Goal: Task Accomplishment & Management: Complete application form

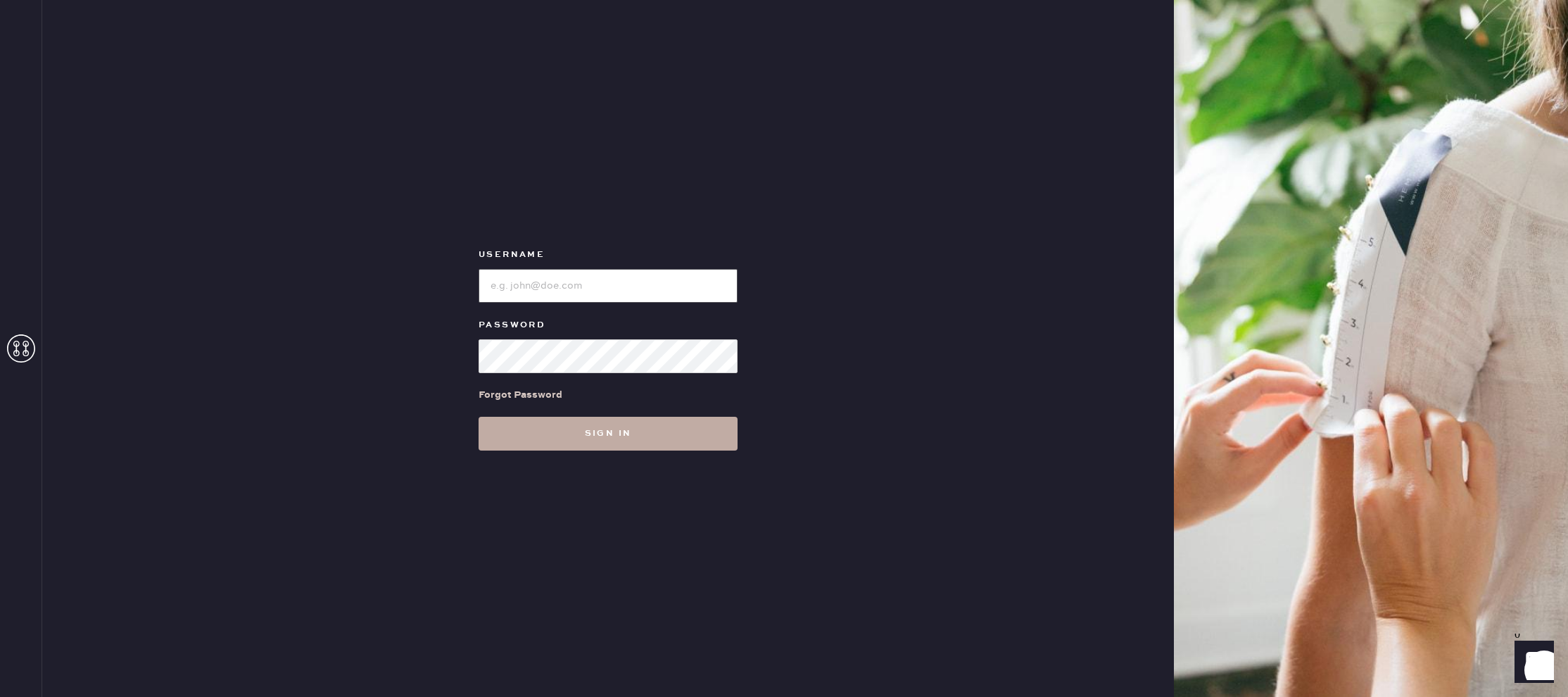
type input "reformationlajolla"
click at [577, 435] on button "Sign in" at bounding box center [608, 433] width 259 height 34
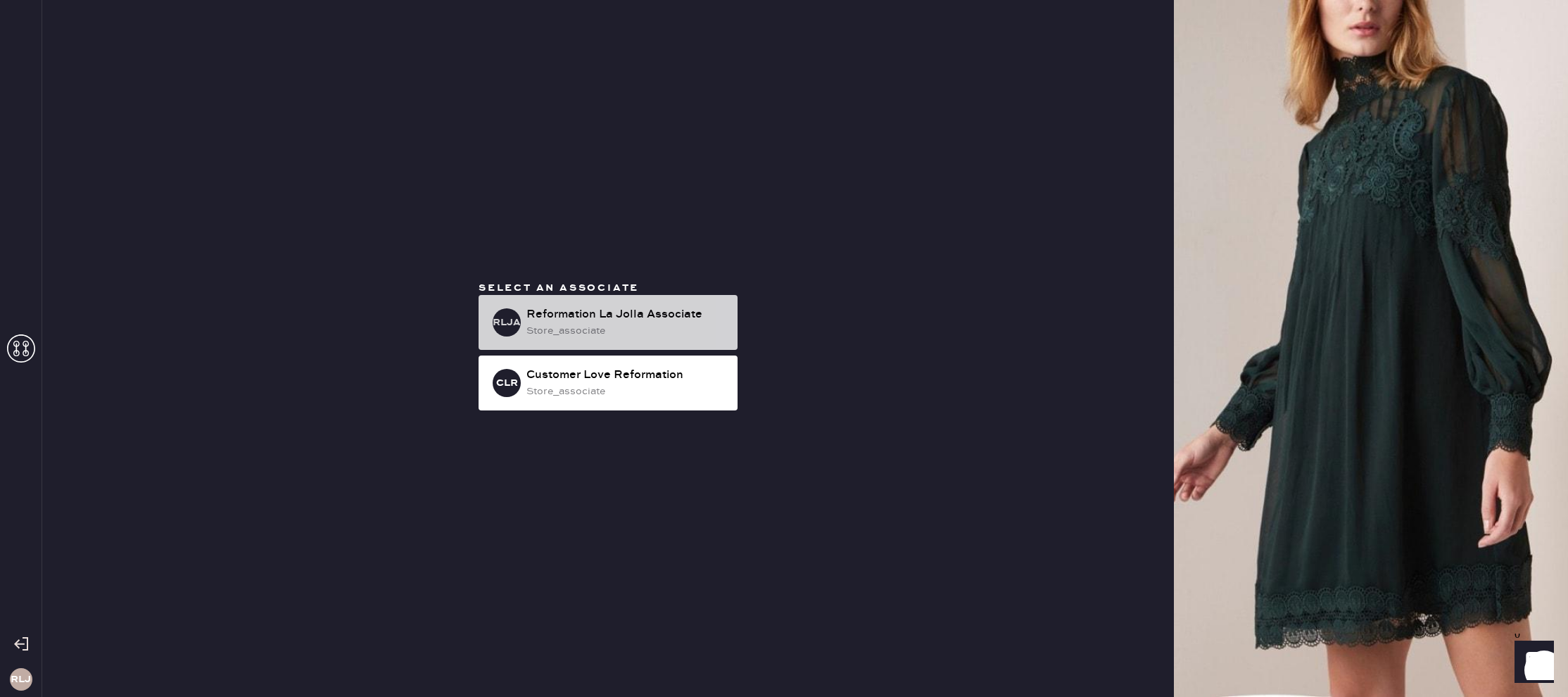
click at [638, 315] on div "Reformation La Jolla Associate" at bounding box center [626, 314] width 200 height 17
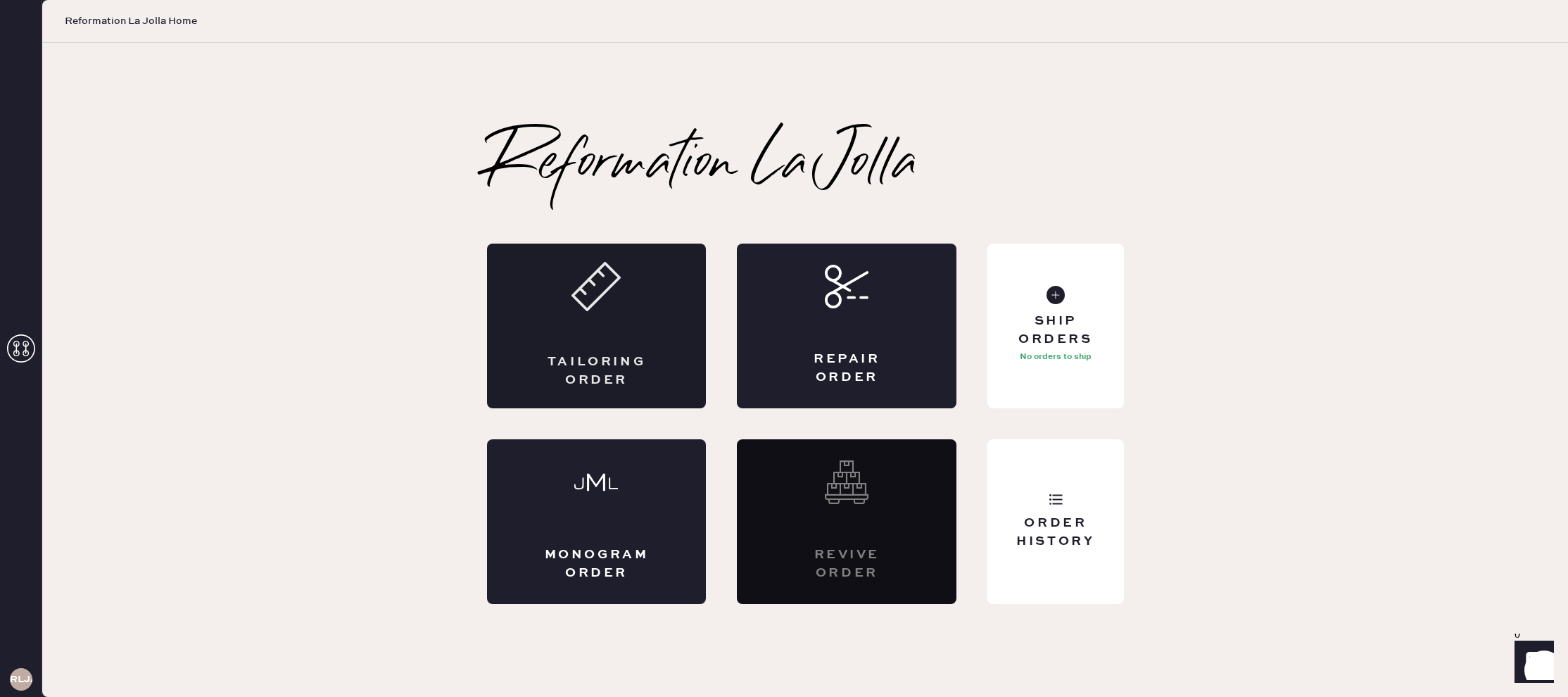
click at [619, 315] on div "Tailoring Order" at bounding box center [597, 326] width 220 height 165
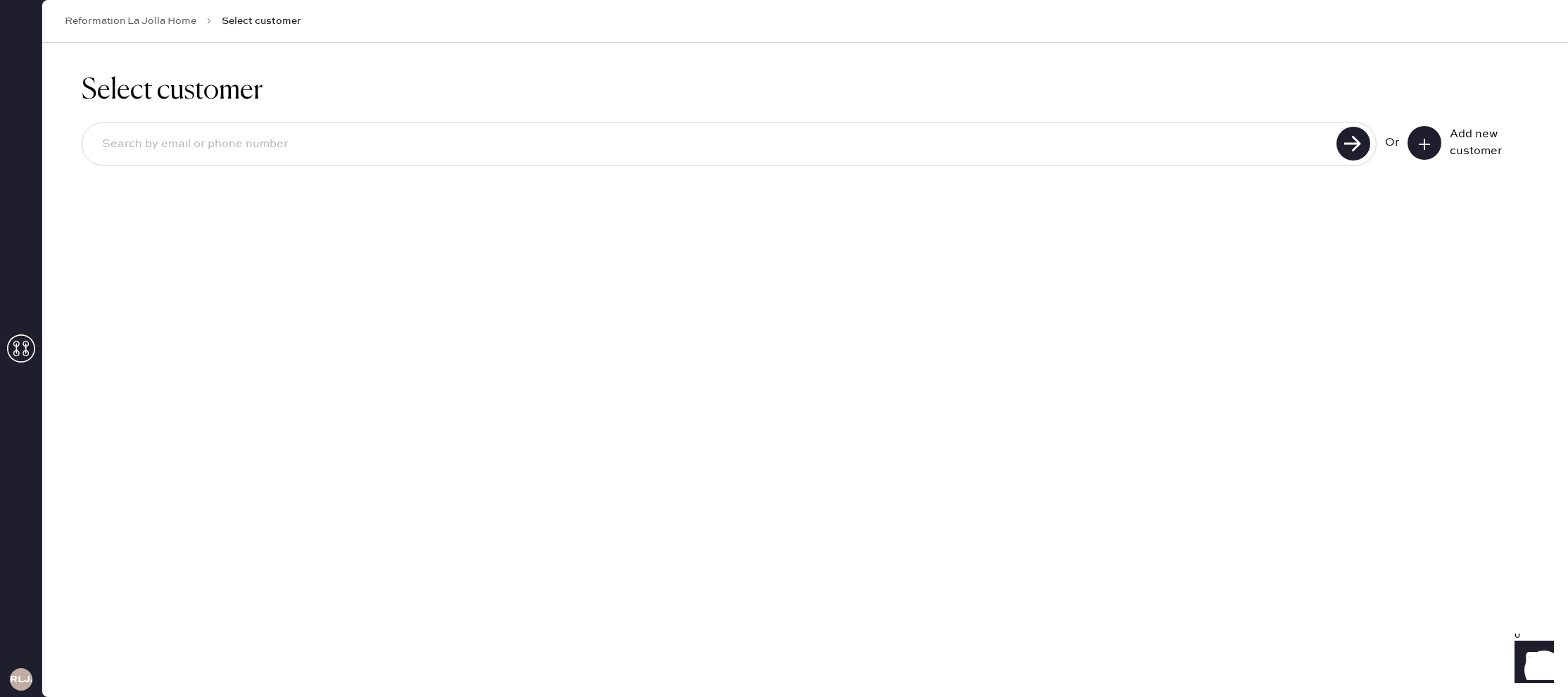
click at [1422, 149] on icon at bounding box center [1424, 143] width 14 height 14
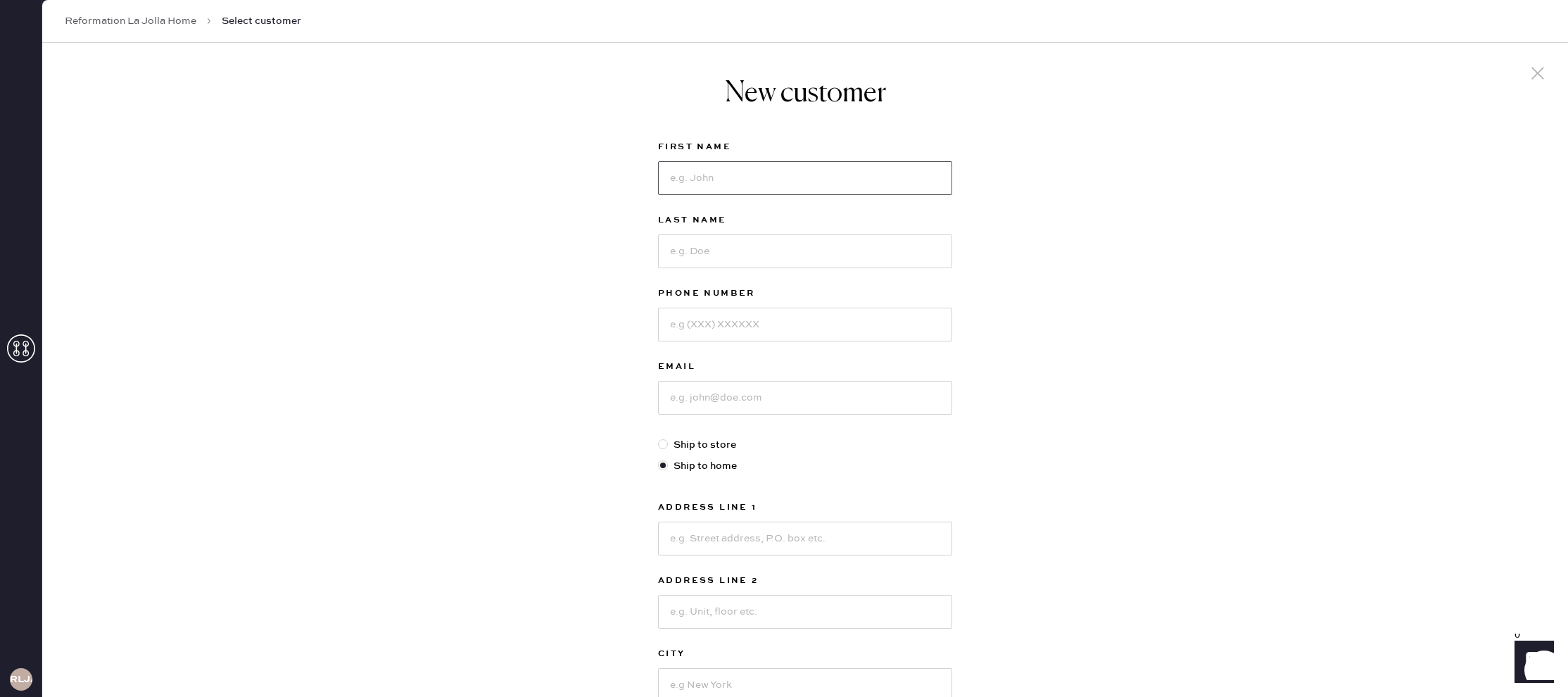
click at [904, 170] on input at bounding box center [805, 178] width 294 height 34
type input "g"
type input "[PERSON_NAME]"
click at [856, 252] on input at bounding box center [805, 251] width 294 height 34
type input "Dick"
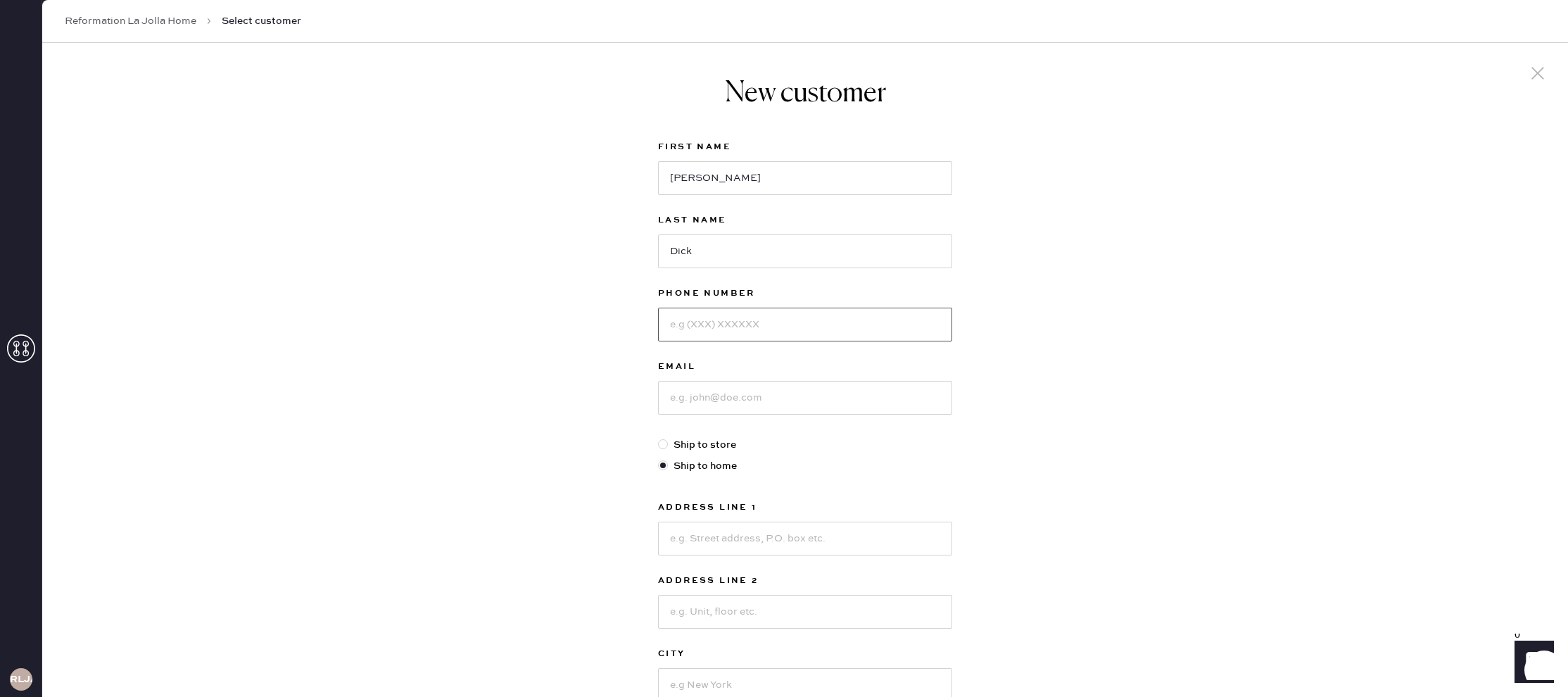
click at [843, 331] on input at bounding box center [805, 324] width 294 height 34
type input "8582200861"
click at [825, 395] on input at bounding box center [805, 398] width 294 height 34
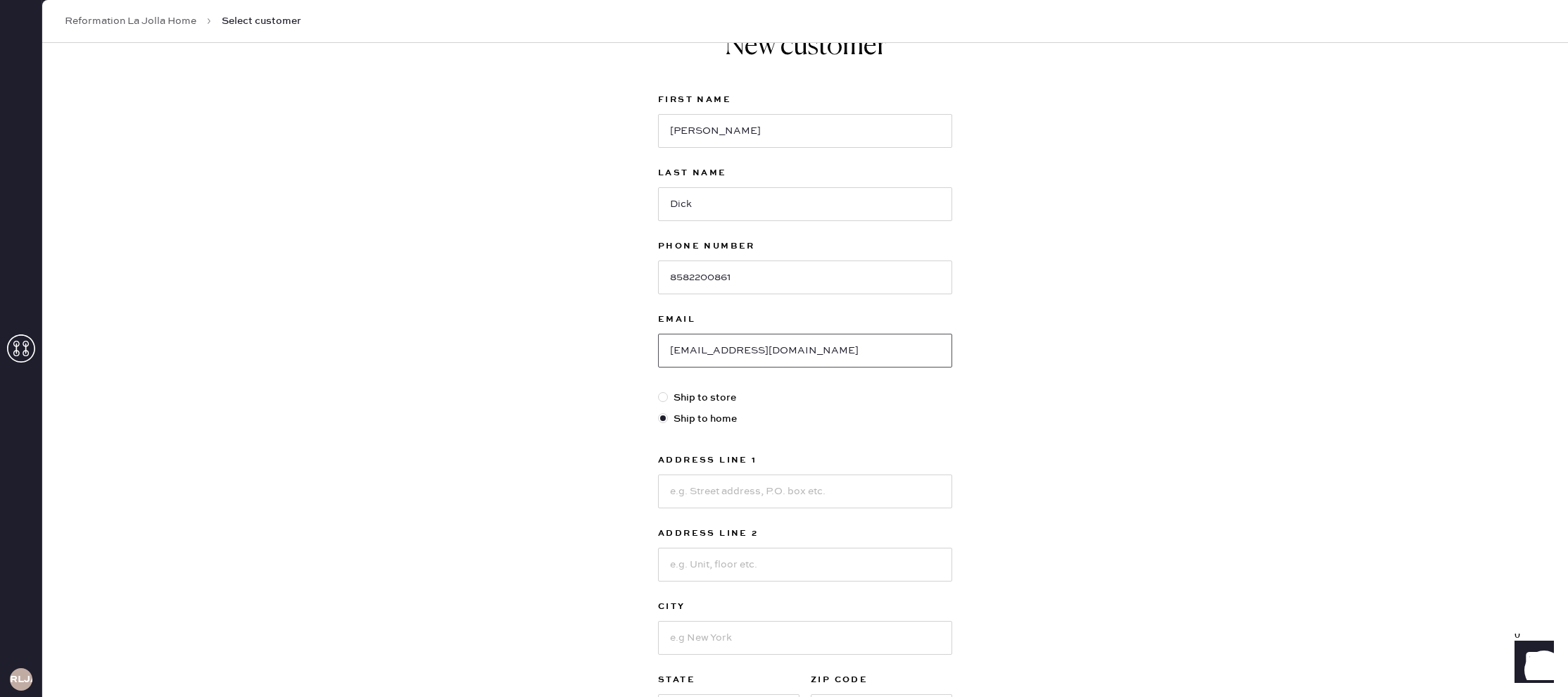
scroll to position [48, 0]
type input "[EMAIL_ADDRESS][DOMAIN_NAME]"
click at [795, 495] on input at bounding box center [805, 491] width 294 height 34
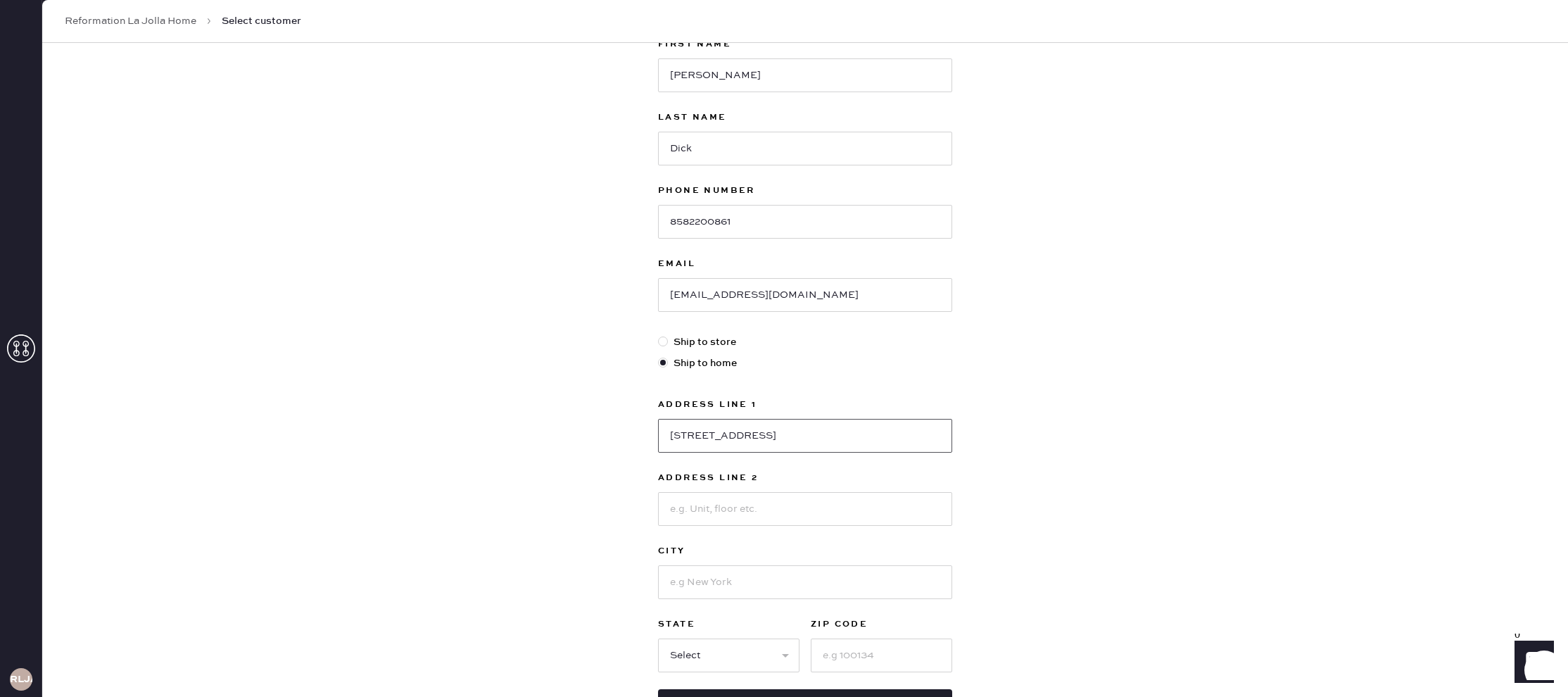
scroll to position [106, 0]
type input "[STREET_ADDRESS]"
click at [850, 580] on input at bounding box center [805, 578] width 294 height 34
type input "La Jolla"
click at [713, 647] on select "Select AK AL AR AZ CA CO CT [GEOGRAPHIC_DATA] DE FL [GEOGRAPHIC_DATA] HI [GEOGR…" at bounding box center [729, 652] width 141 height 34
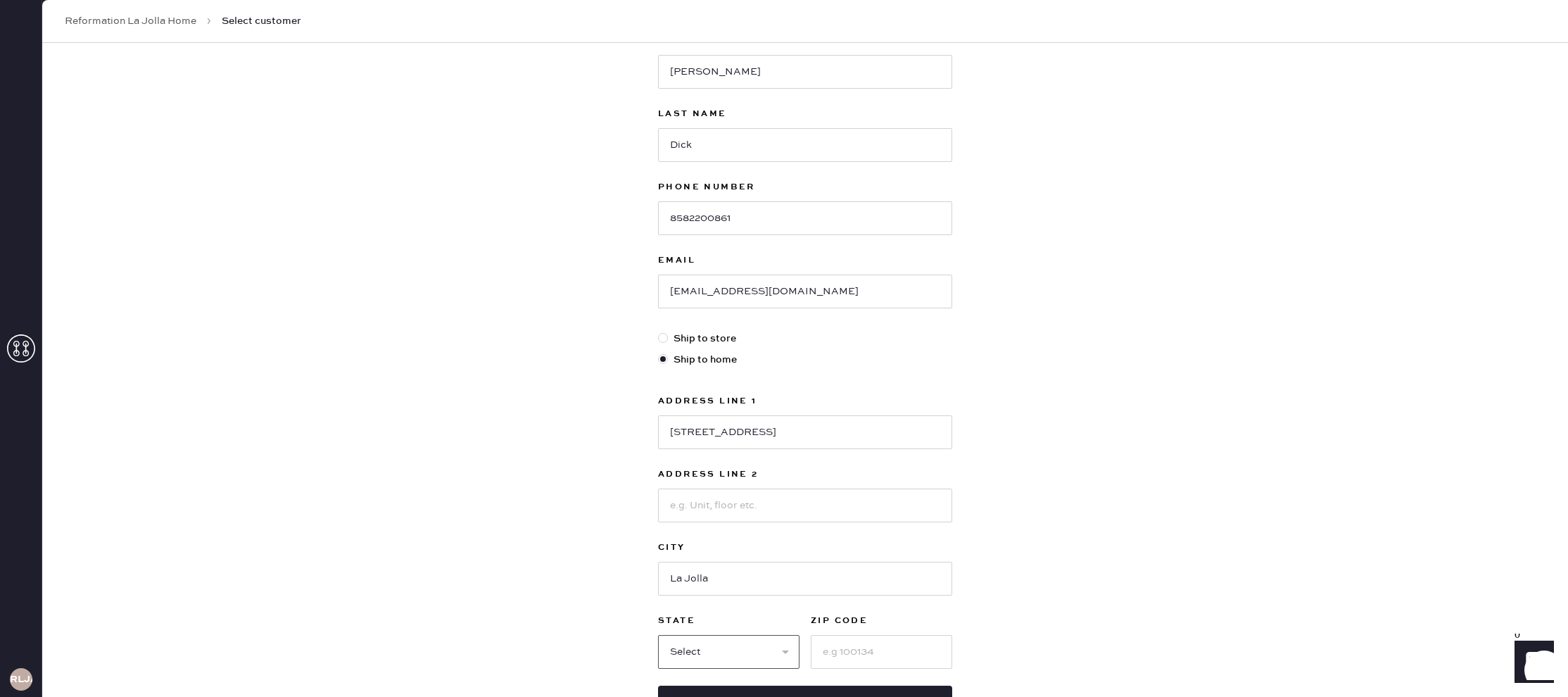
select select "CA"
click at [658, 635] on select "Select AK AL AR AZ CA CO CT [GEOGRAPHIC_DATA] DE FL [GEOGRAPHIC_DATA] HI [GEOGR…" at bounding box center [729, 652] width 141 height 34
click at [852, 651] on input at bounding box center [882, 652] width 141 height 34
type input "92037"
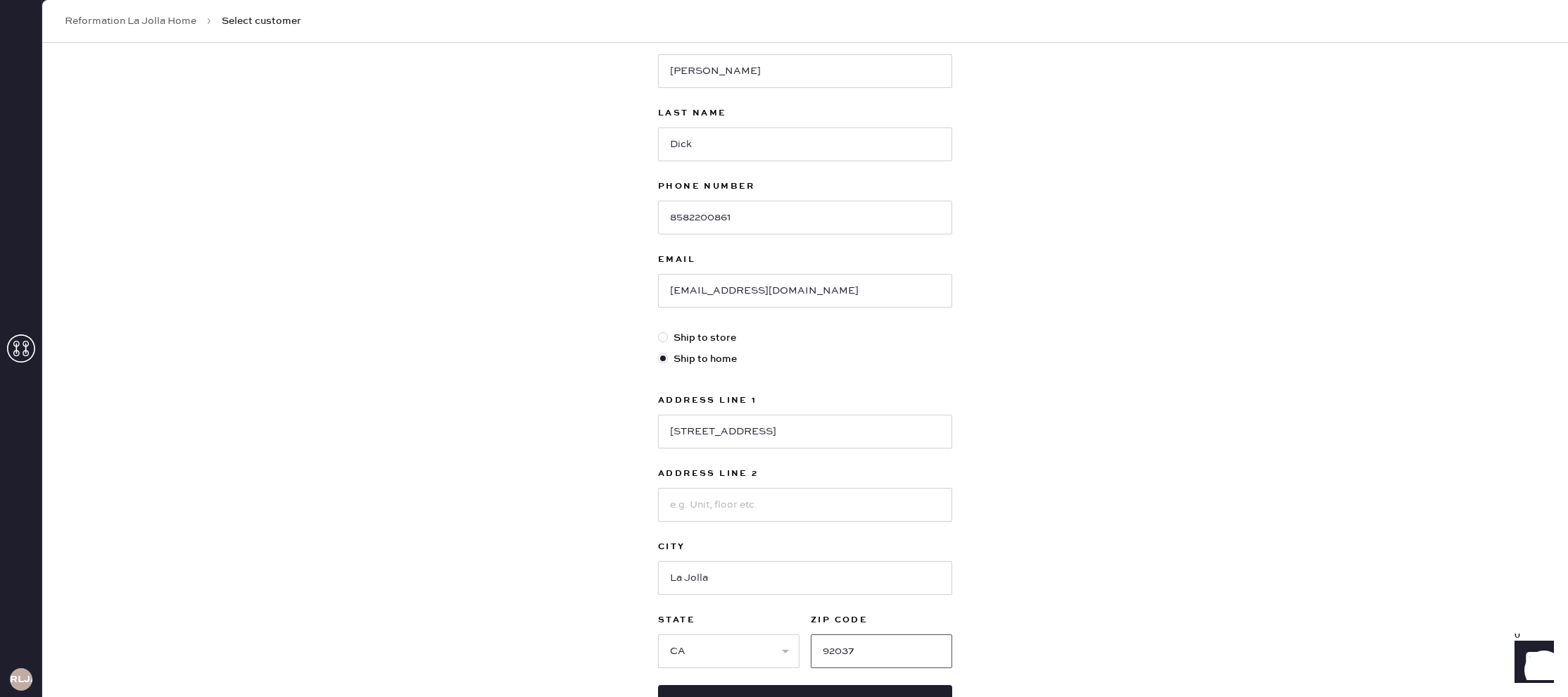
scroll to position [194, 0]
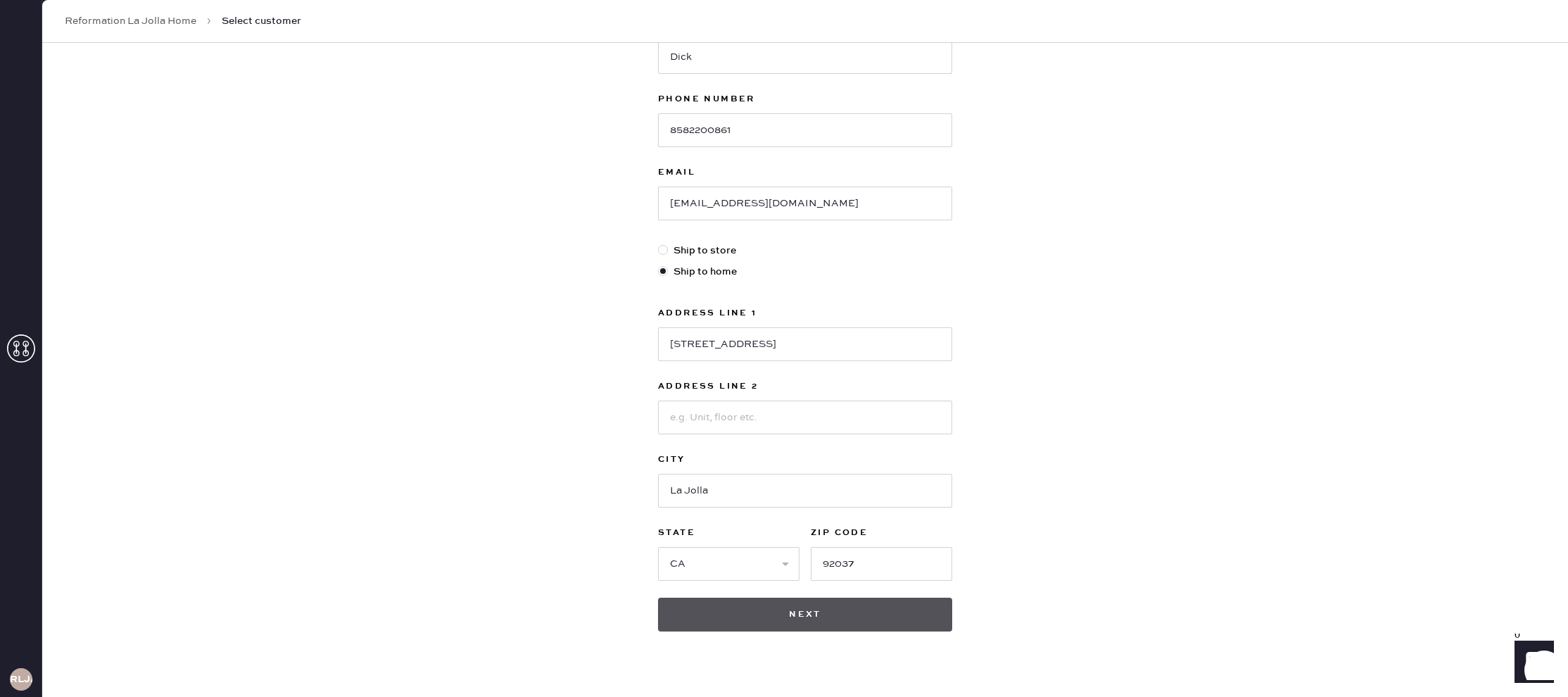
click at [896, 610] on button "Next" at bounding box center [805, 615] width 294 height 34
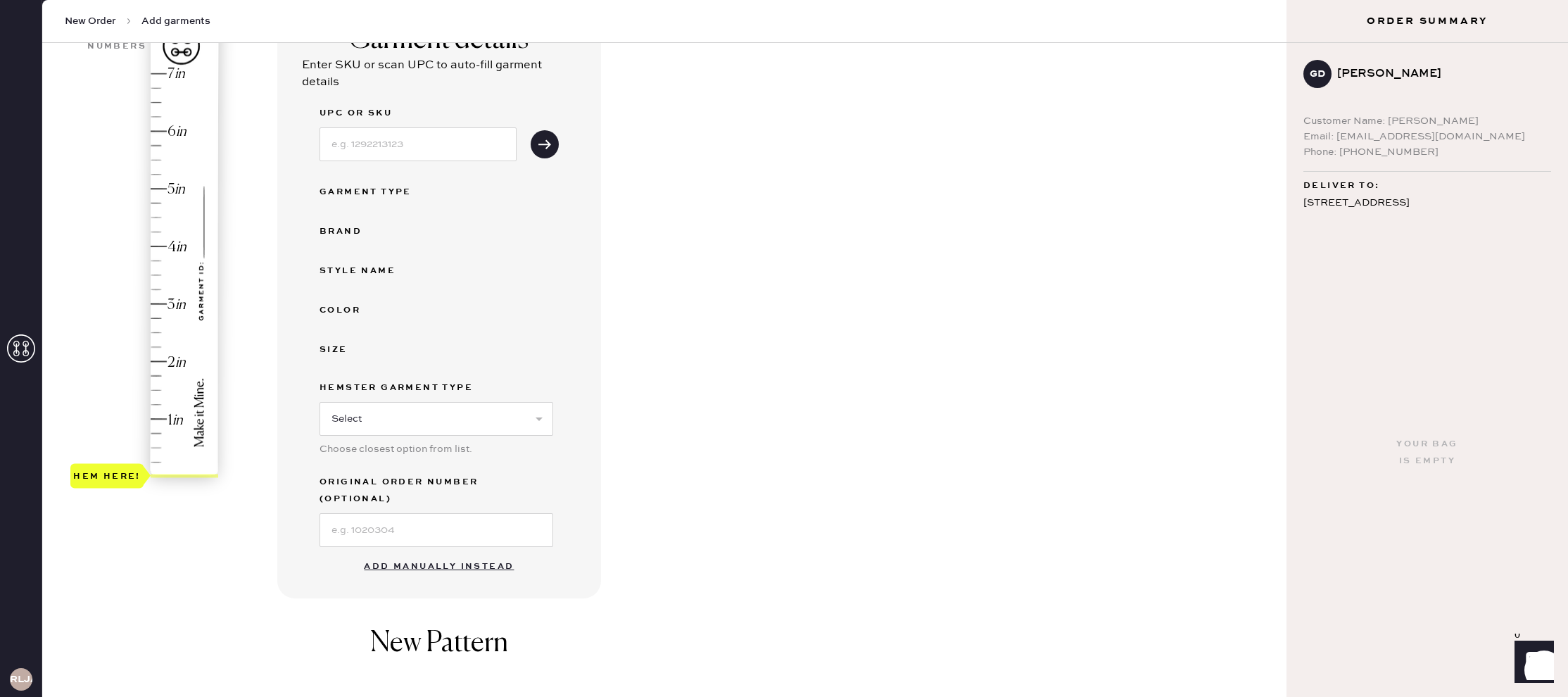
scroll to position [138, 0]
click at [427, 549] on button "Add manually instead" at bounding box center [438, 563] width 167 height 28
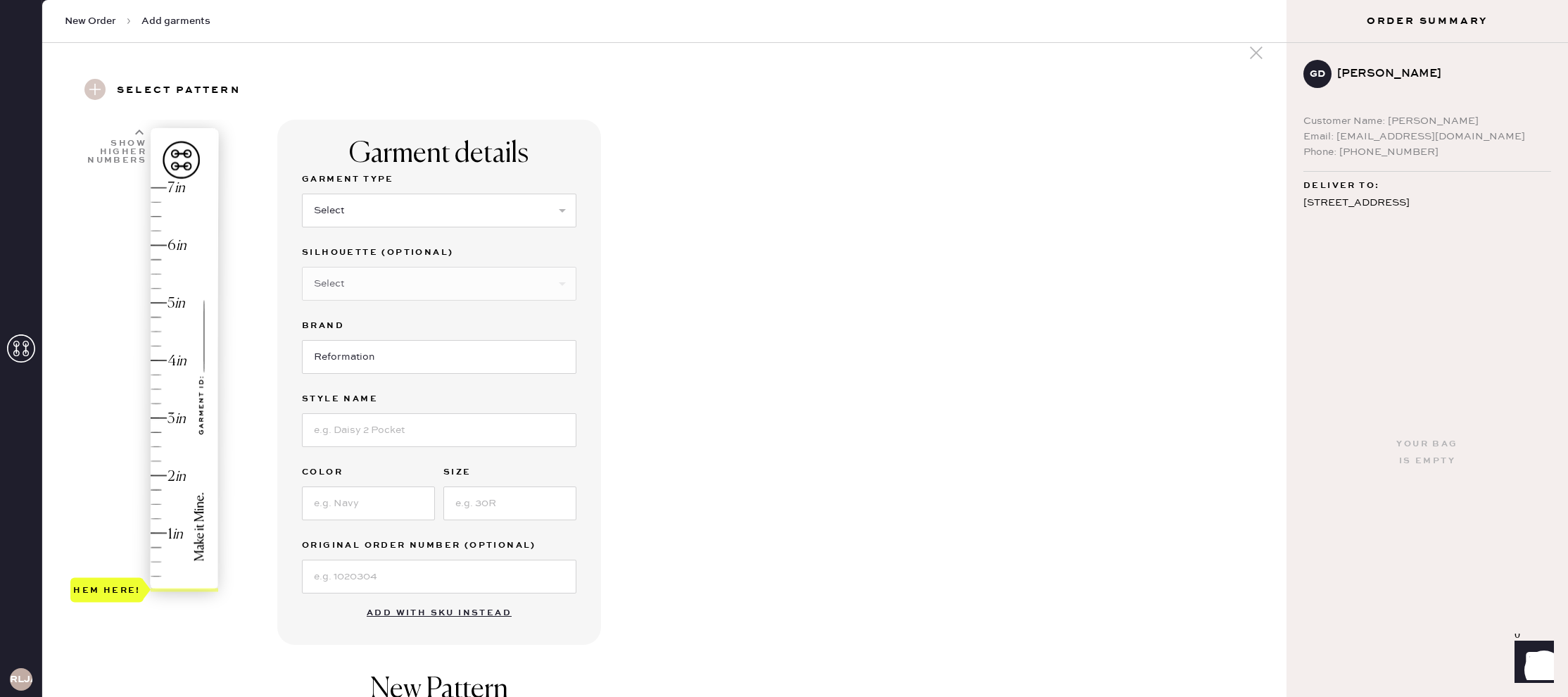
scroll to position [0, 0]
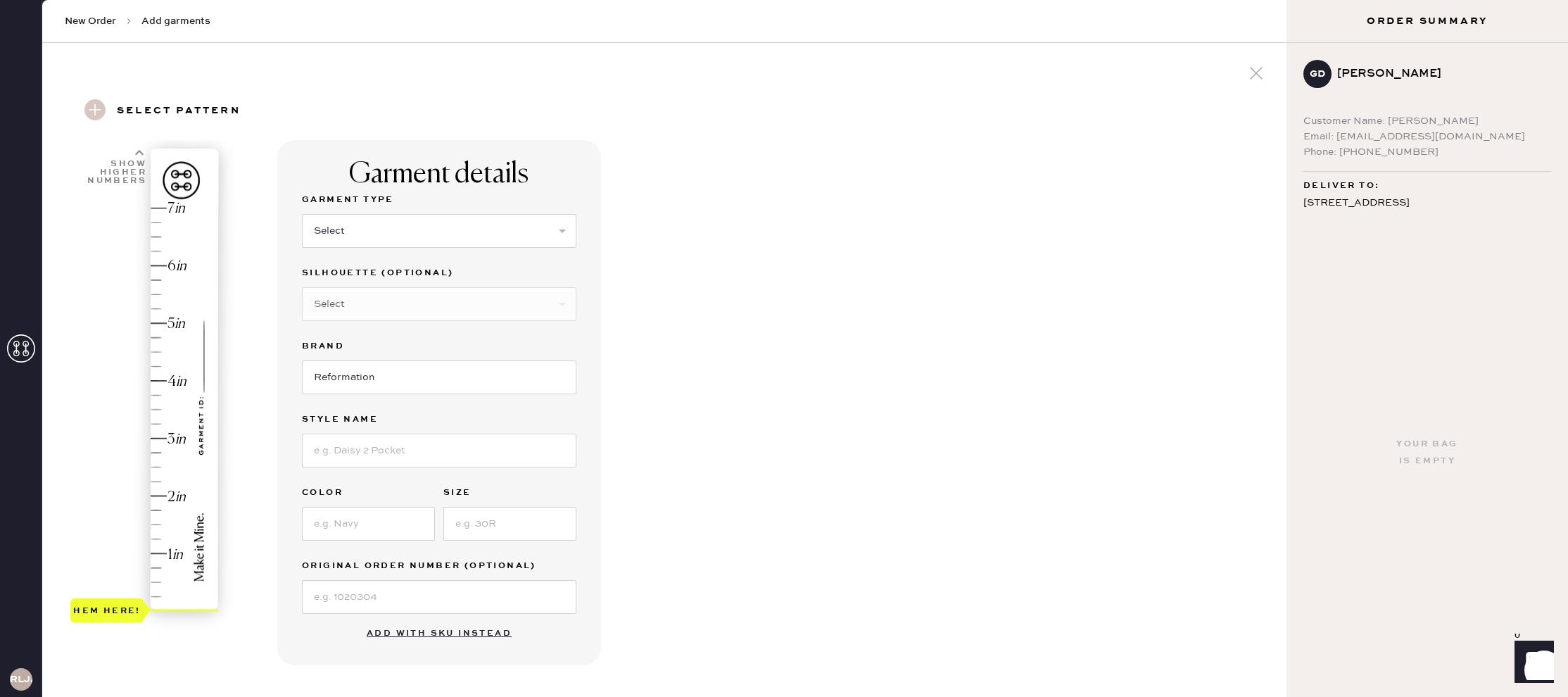
click at [159, 552] on div "Hem here!" at bounding box center [146, 409] width 150 height 415
click at [413, 232] on select "Select Basic Skirt Jeans Leggings Pants Shorts Basic Sleeved Dress Basic Sleeve…" at bounding box center [439, 231] width 274 height 34
select select "4"
click at [302, 214] on select "Select Basic Skirt Jeans Leggings Pants Shorts Basic Sleeved Dress Basic Sleeve…" at bounding box center [439, 231] width 274 height 34
click at [418, 306] on select "Select Joggers Shorts Cropped Flare Boot Cut Straight Skinny Other" at bounding box center [439, 304] width 274 height 34
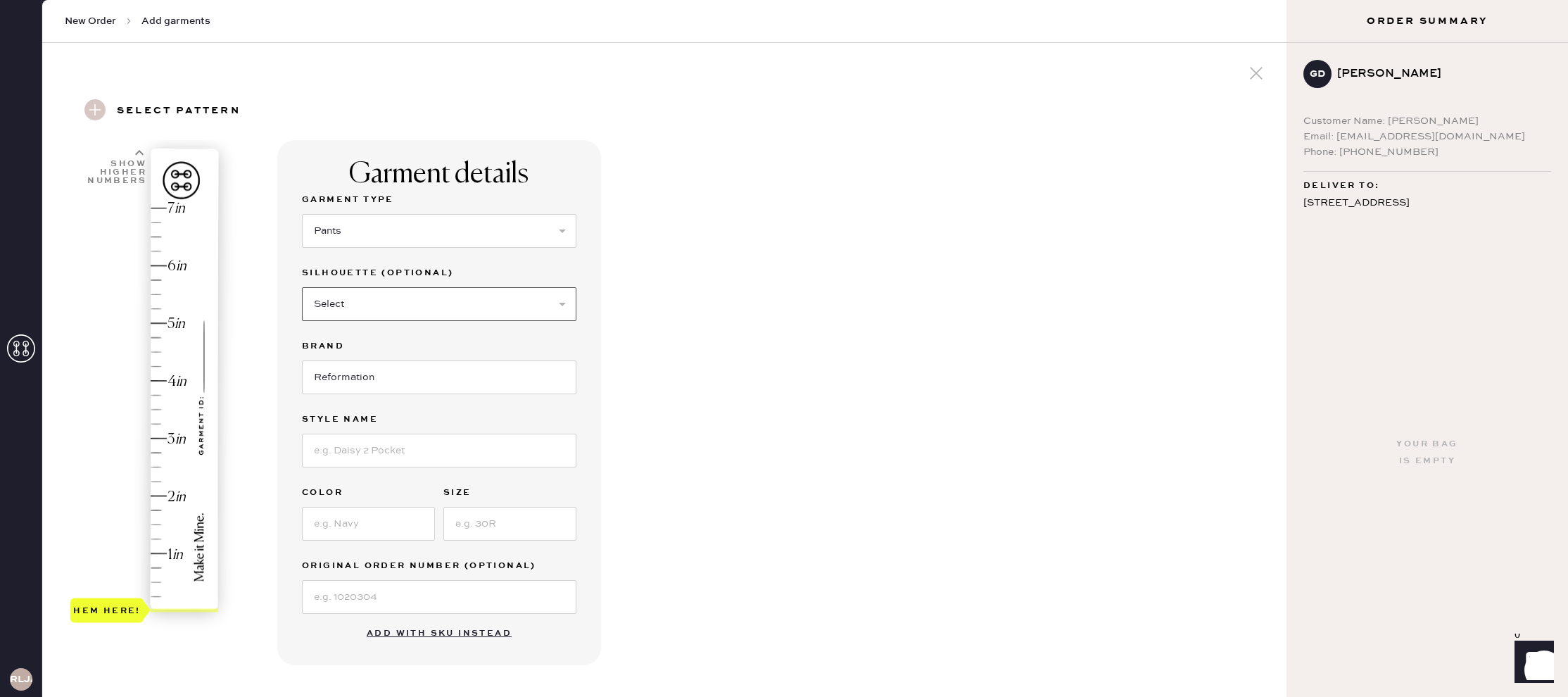
select select "11"
click at [302, 287] on select "Select Joggers Shorts Cropped Flare Boot Cut Straight Skinny Other" at bounding box center [439, 304] width 274 height 34
click at [408, 452] on input at bounding box center [439, 450] width 274 height 34
type input "vida low rise"
click at [376, 512] on input at bounding box center [368, 524] width 133 height 34
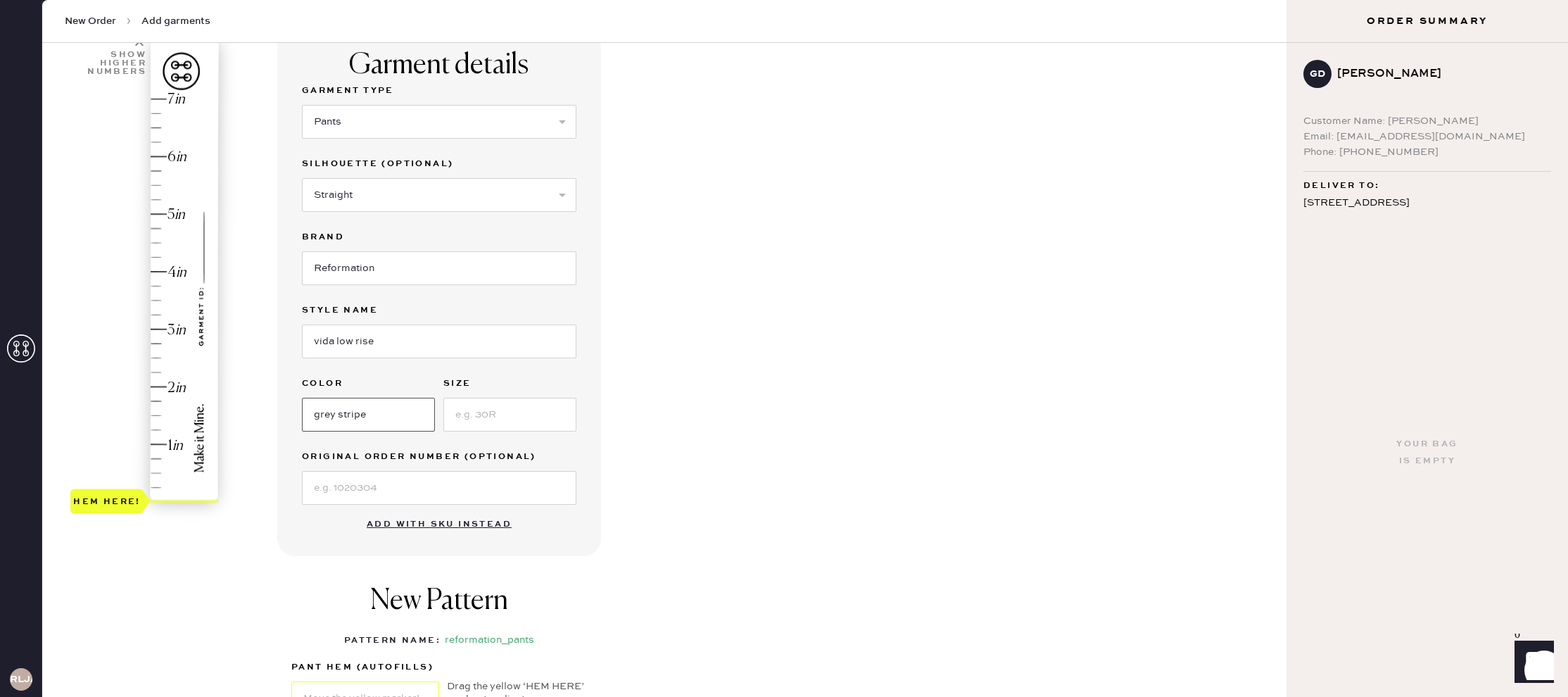
scroll to position [111, 0]
type input "grey stripe"
click at [512, 417] on input at bounding box center [510, 412] width 133 height 34
type input "2"
type input "1"
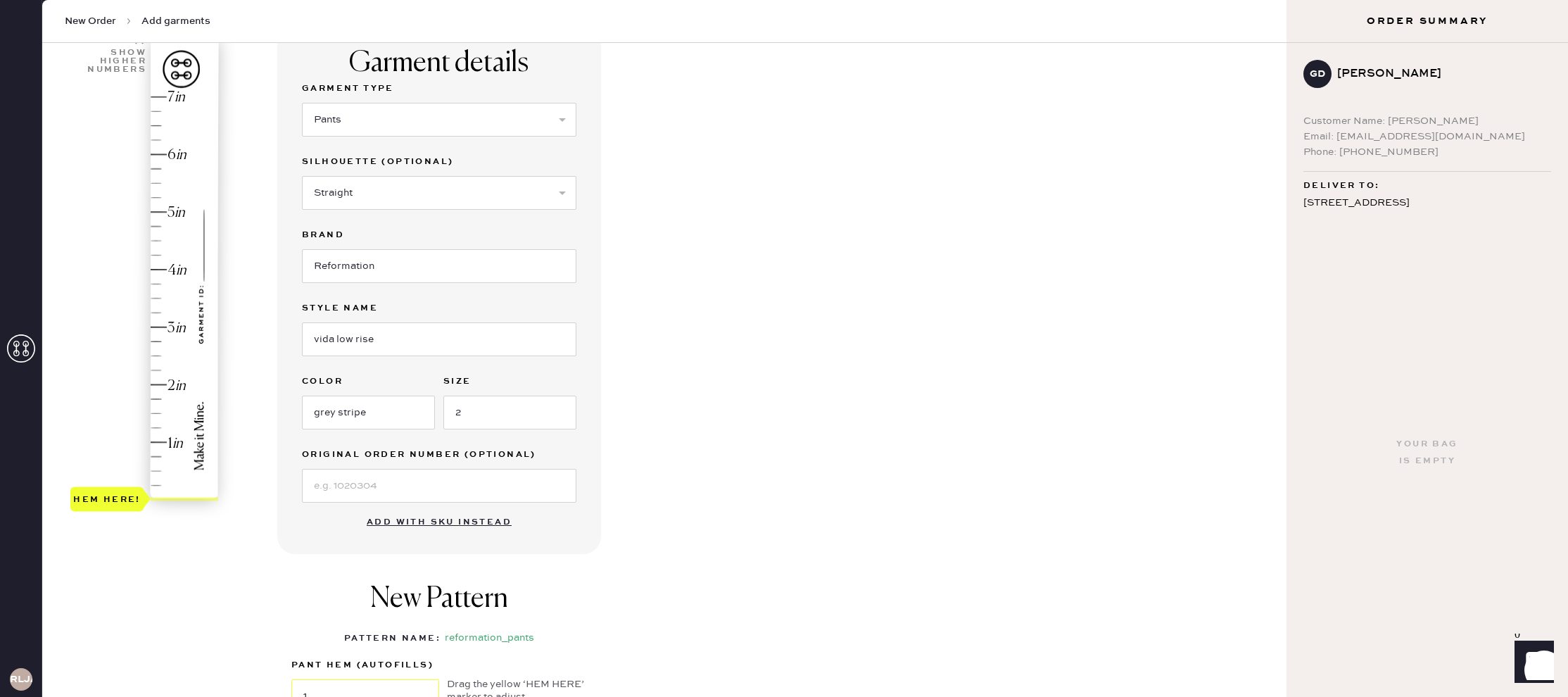
click at [169, 439] on div "Hem here!" at bounding box center [146, 299] width 150 height 415
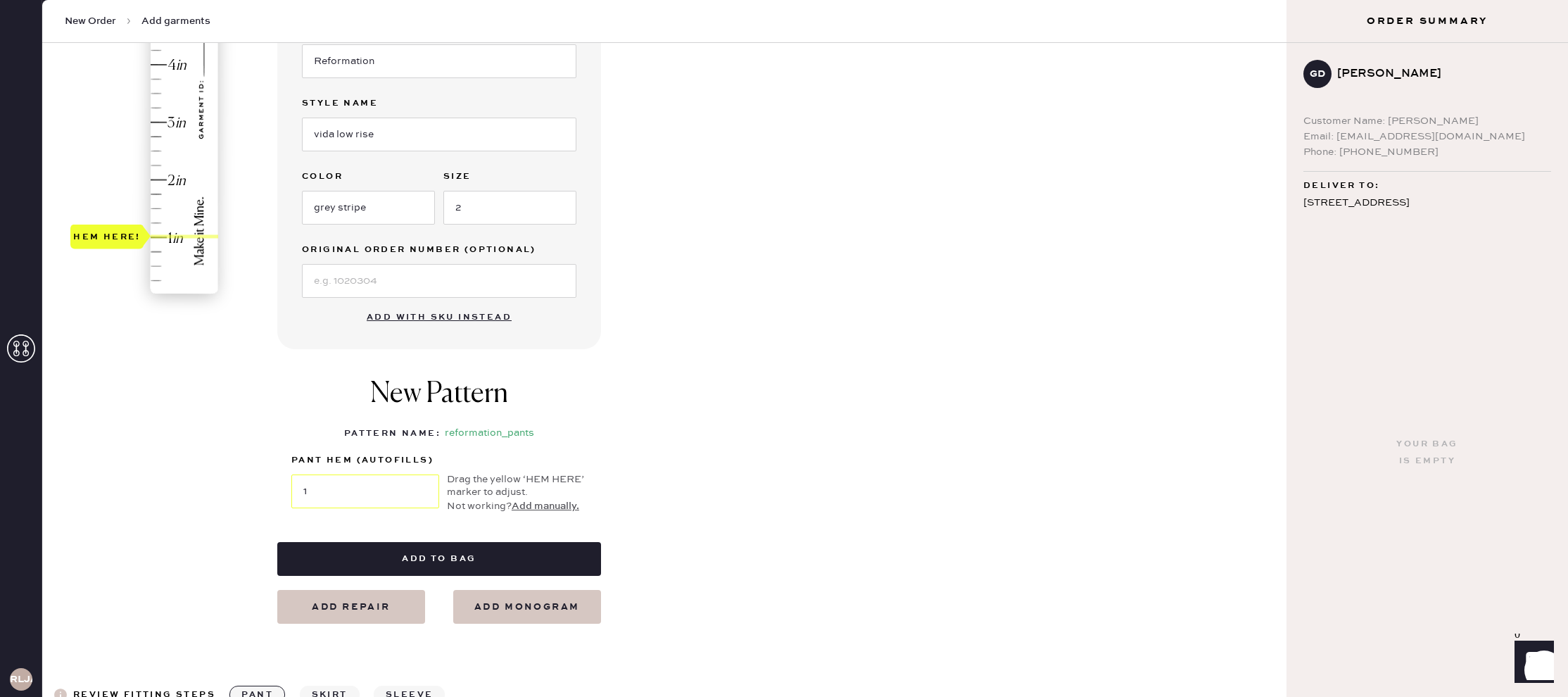
scroll to position [366, 0]
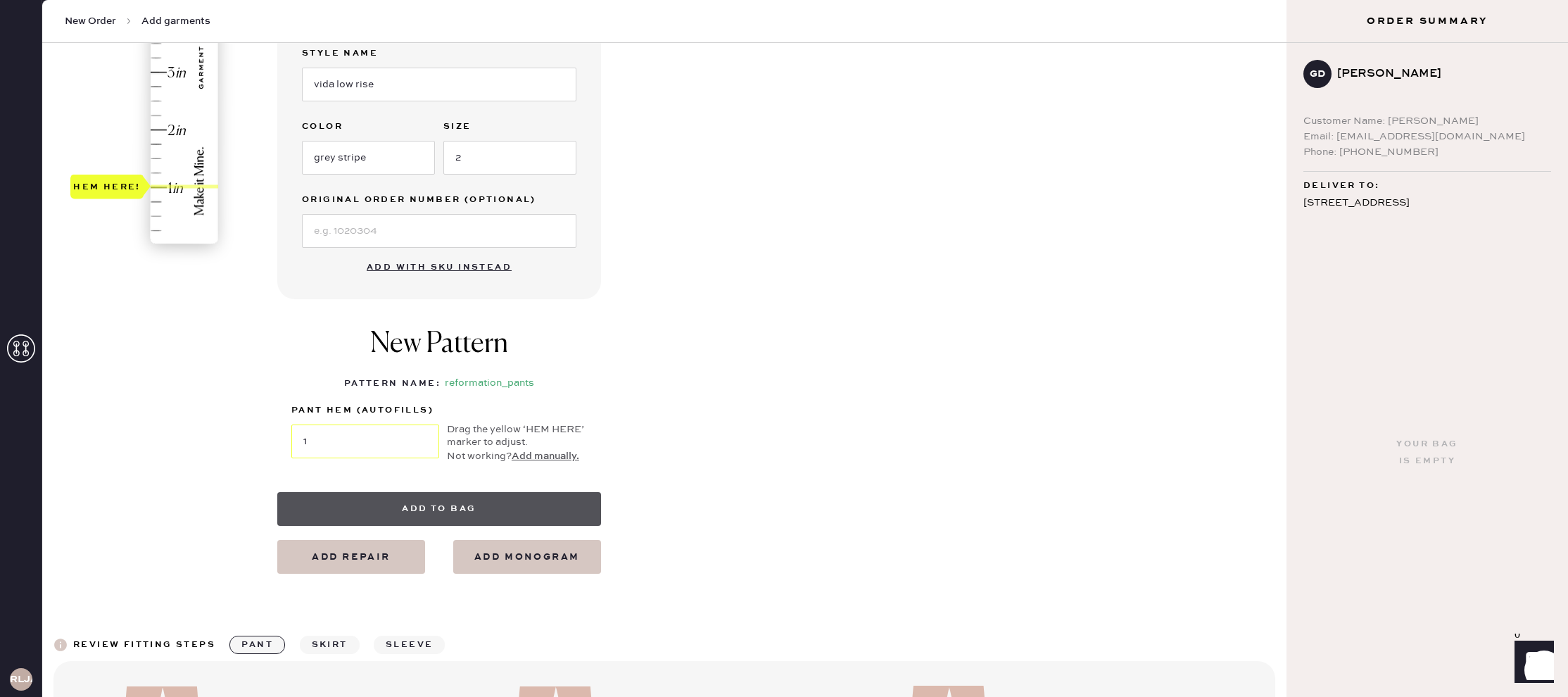
click at [492, 511] on button "Add to bag" at bounding box center [439, 509] width 324 height 34
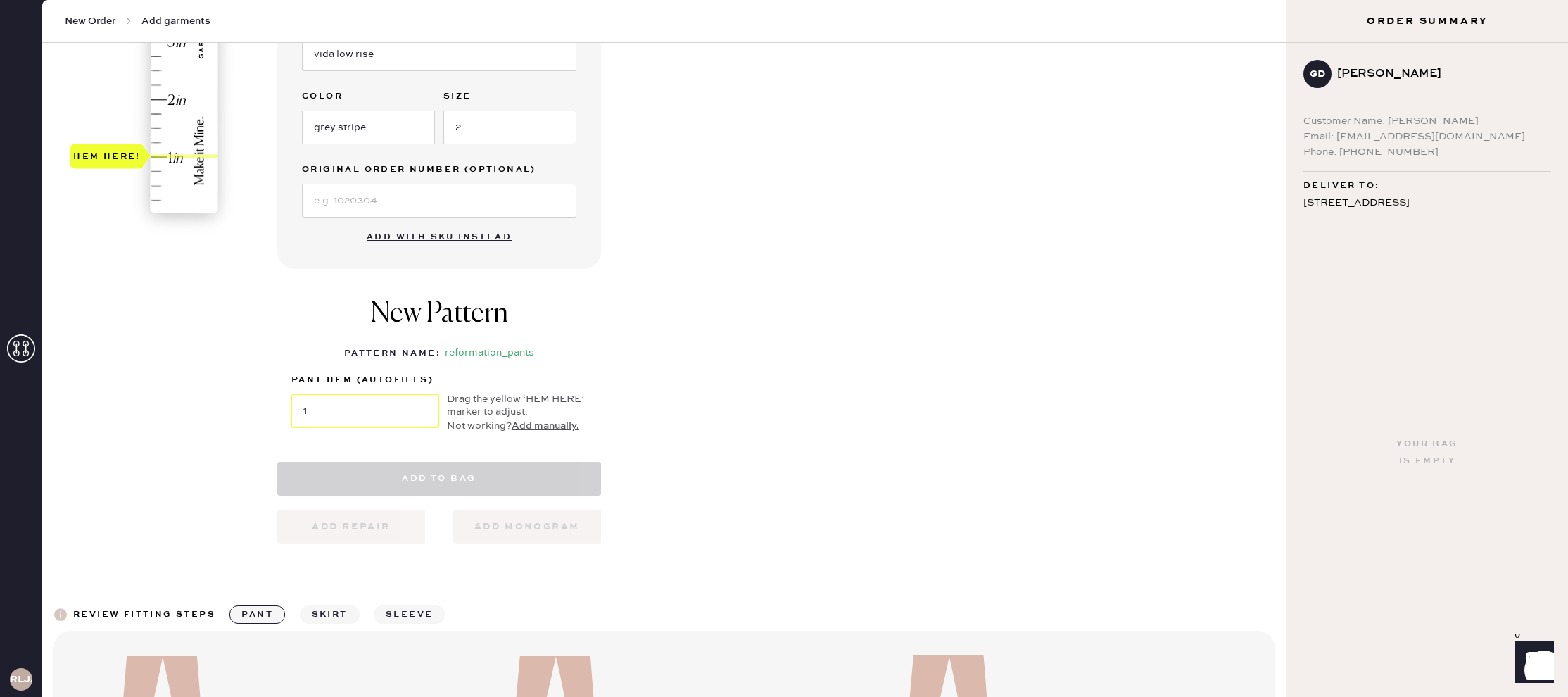
scroll to position [398, 0]
select select "4"
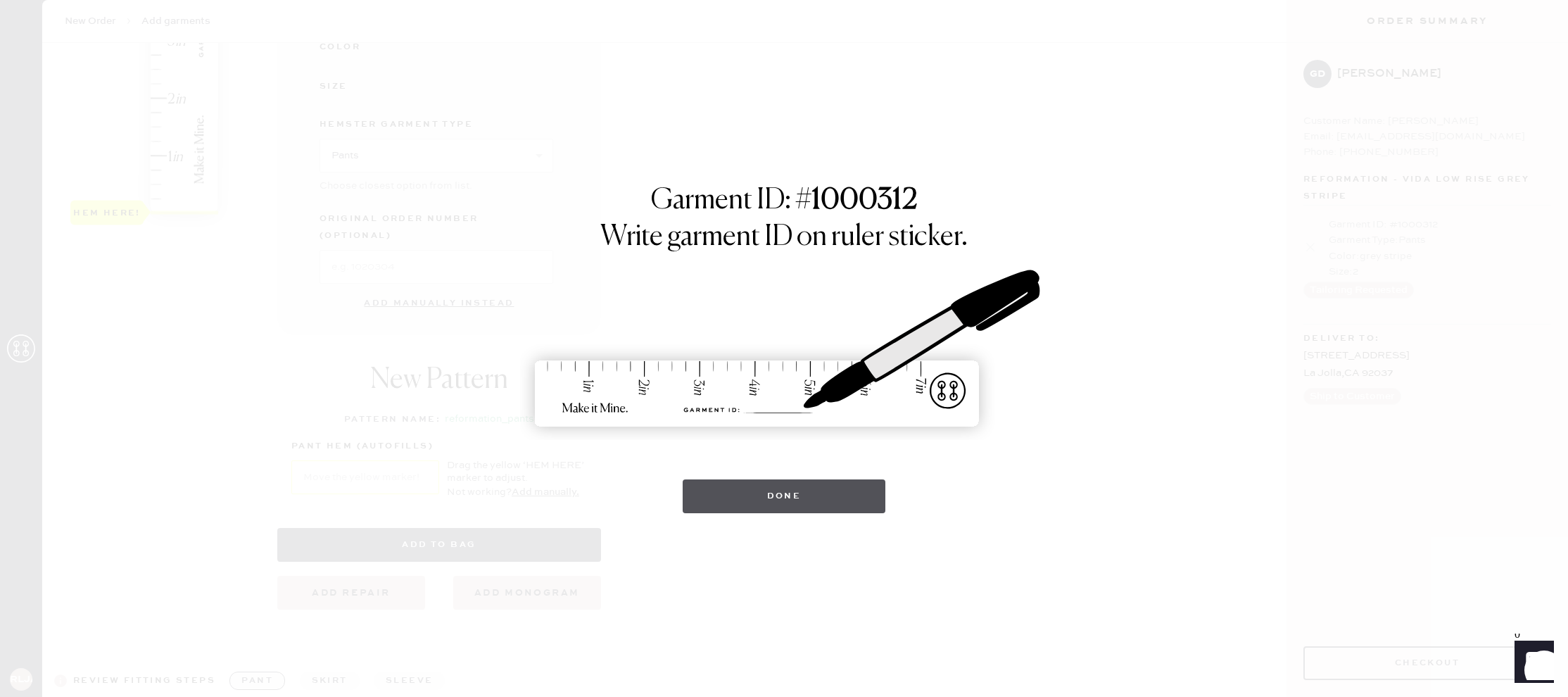
click at [778, 492] on button "Done" at bounding box center [784, 496] width 203 height 34
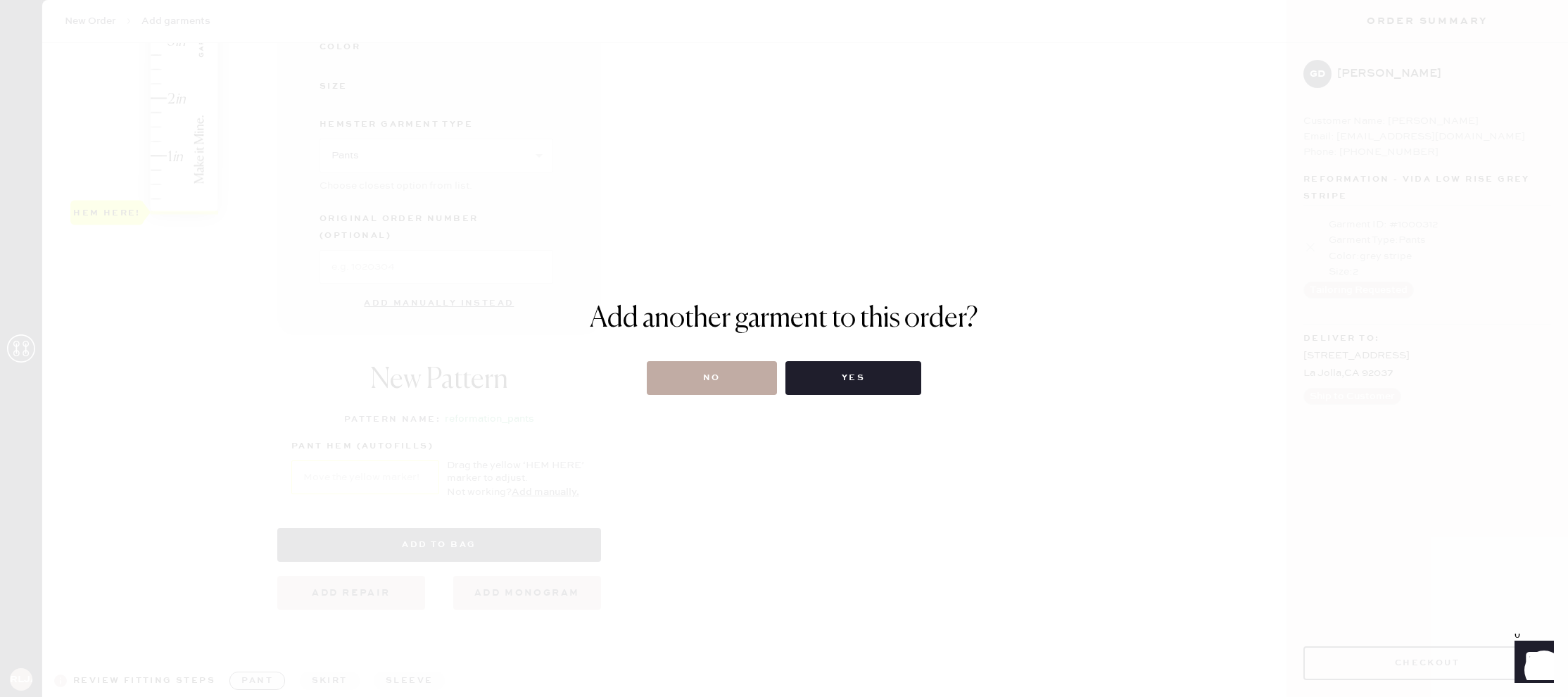
click at [734, 387] on button "No" at bounding box center [711, 378] width 130 height 34
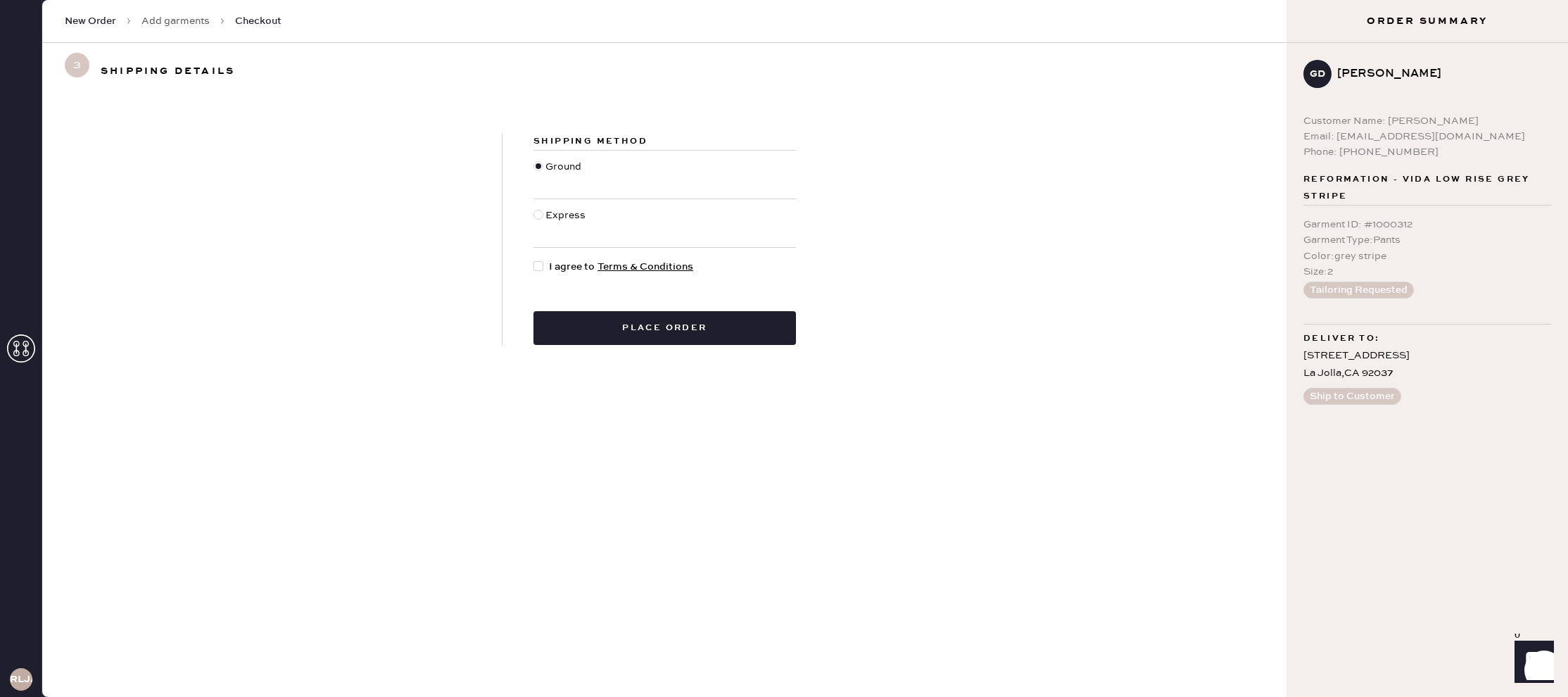
click at [545, 267] on div at bounding box center [541, 267] width 15 height 15
click at [534, 260] on input "I agree to Terms & Conditions" at bounding box center [534, 259] width 1 height 1
checkbox input "true"
click at [617, 336] on button "Place order" at bounding box center [665, 328] width 263 height 34
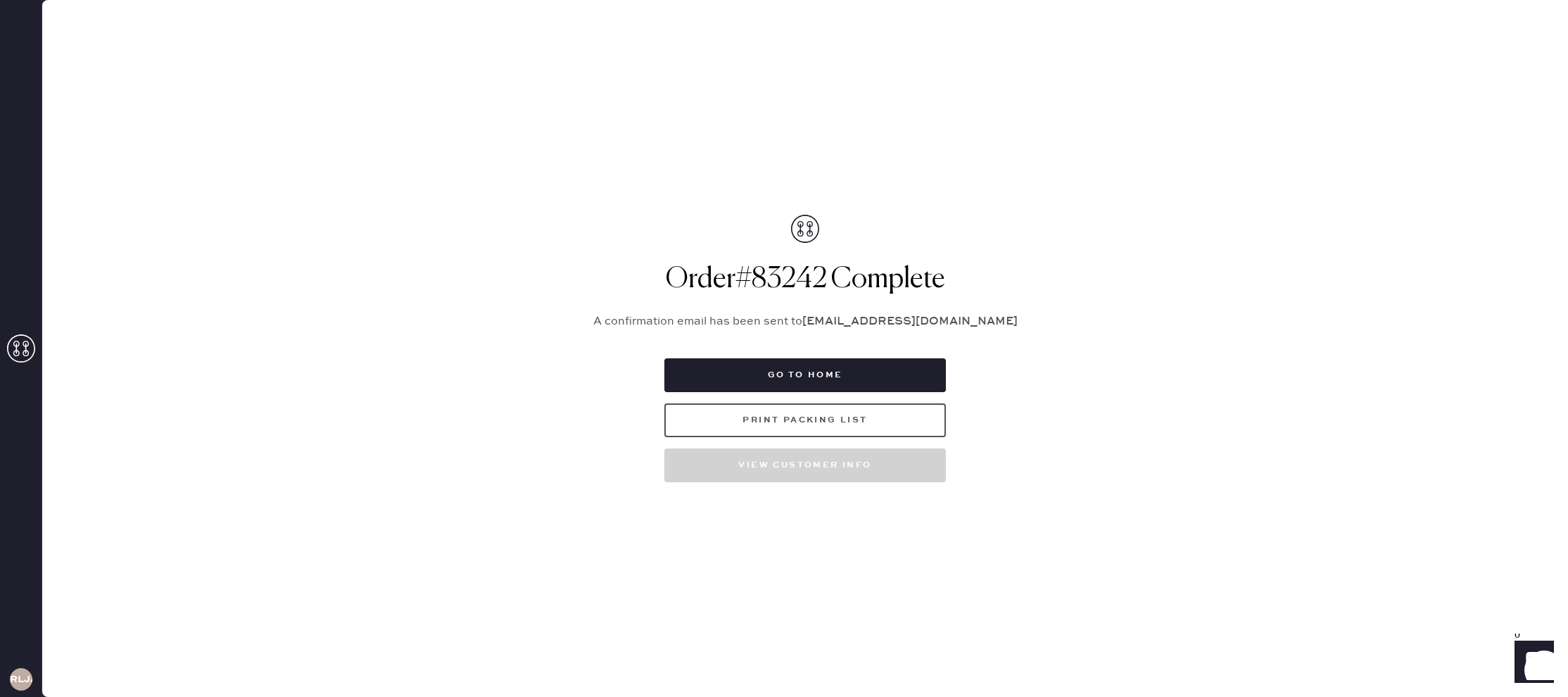
click at [808, 418] on button "Print Packing List" at bounding box center [805, 420] width 282 height 34
click at [874, 373] on button "Go to home" at bounding box center [805, 375] width 282 height 34
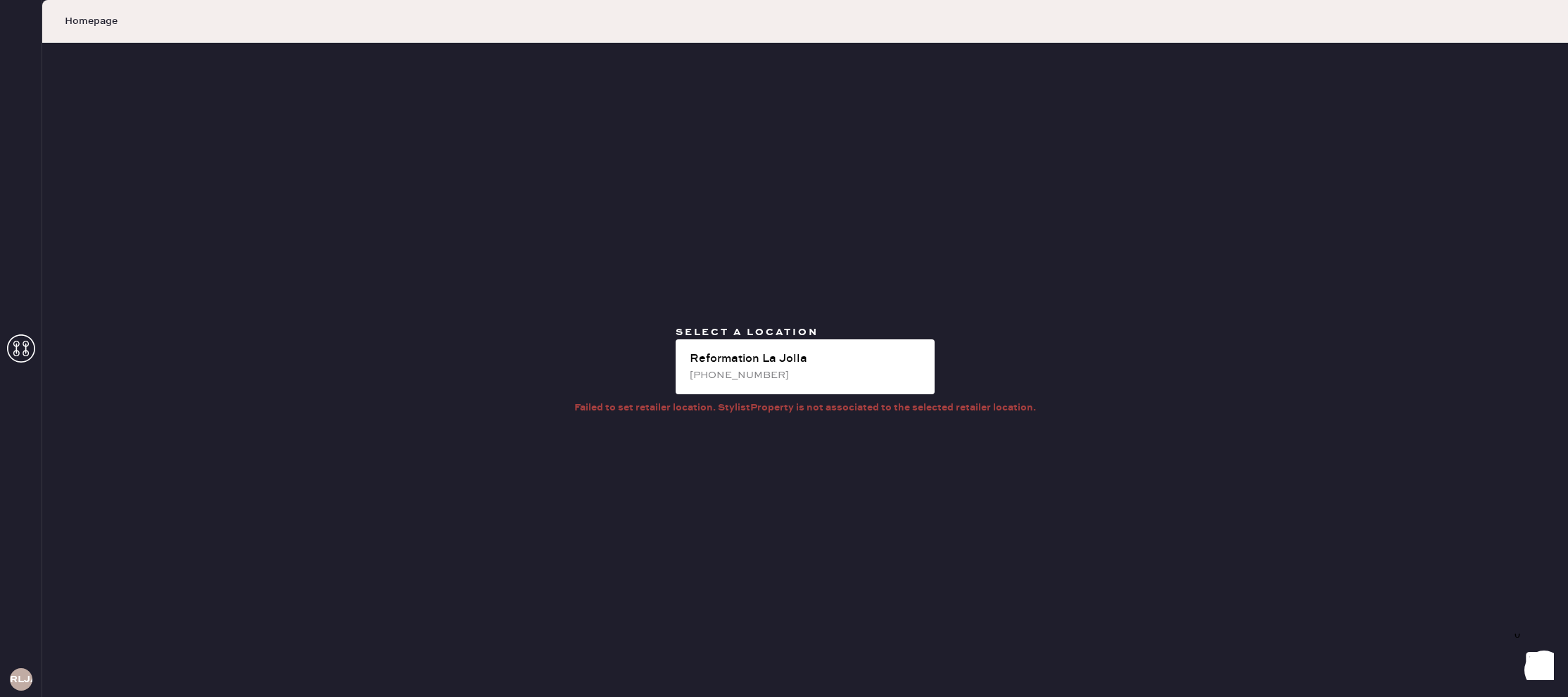
click at [19, 342] on icon at bounding box center [21, 348] width 28 height 28
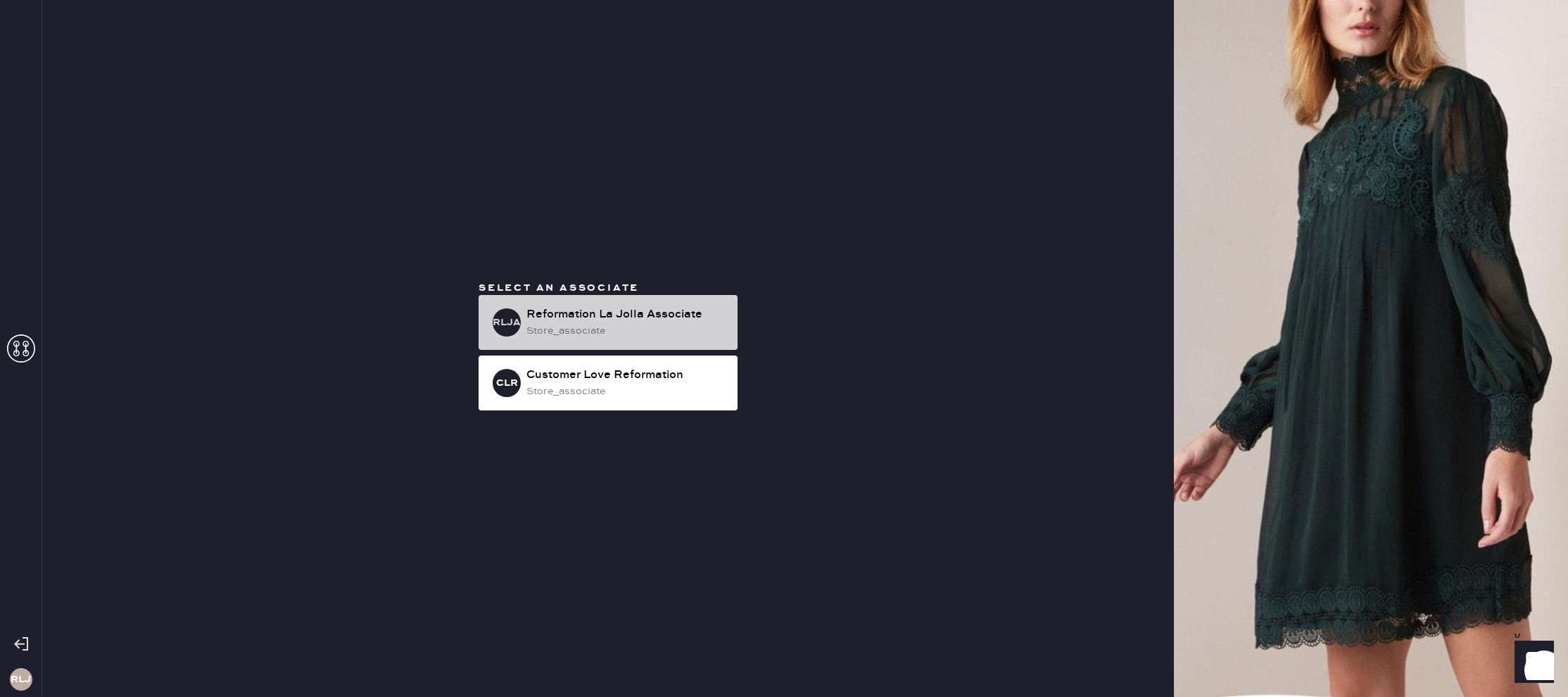
click at [641, 305] on div "RLJA Reformation La Jolla Associate store_associate" at bounding box center [608, 322] width 259 height 55
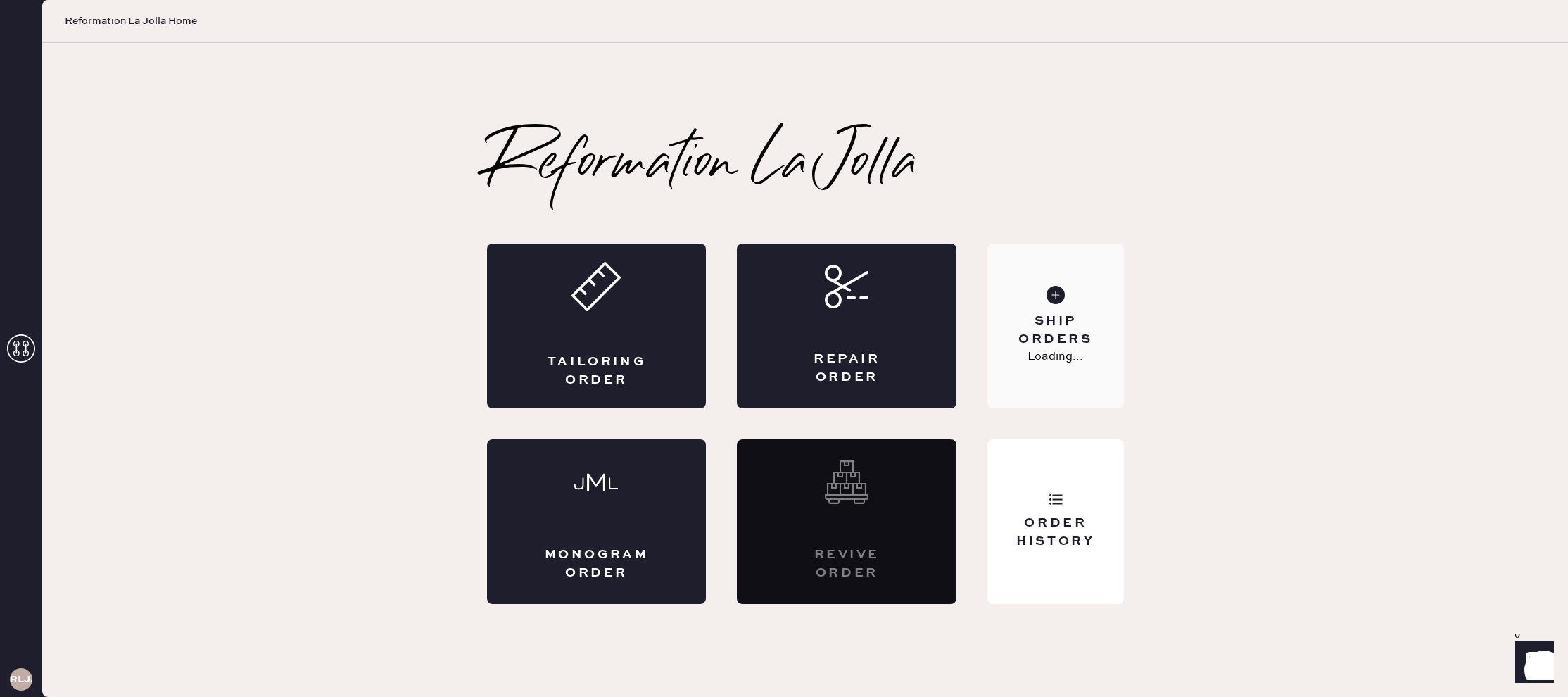
click at [1064, 299] on icon at bounding box center [1055, 294] width 18 height 18
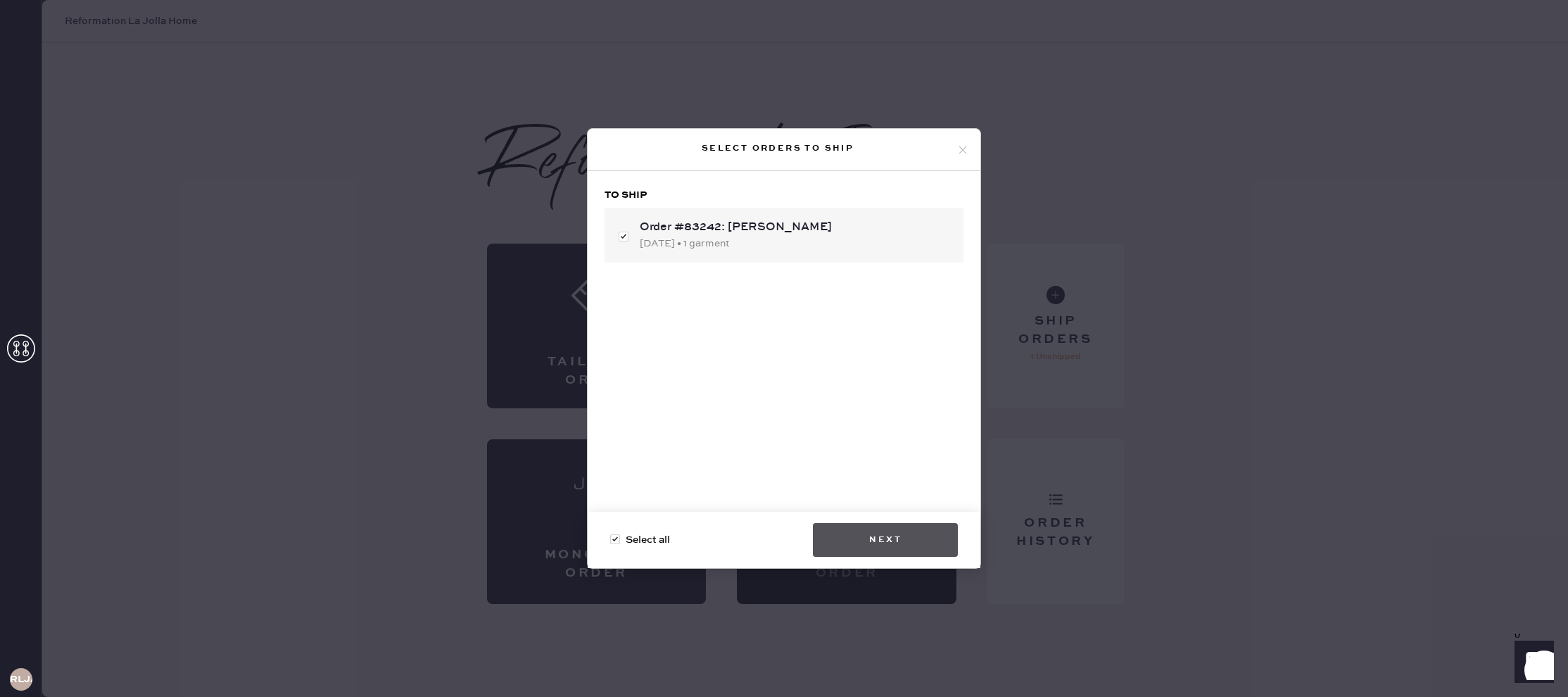
click at [888, 539] on button "Next" at bounding box center [884, 540] width 145 height 34
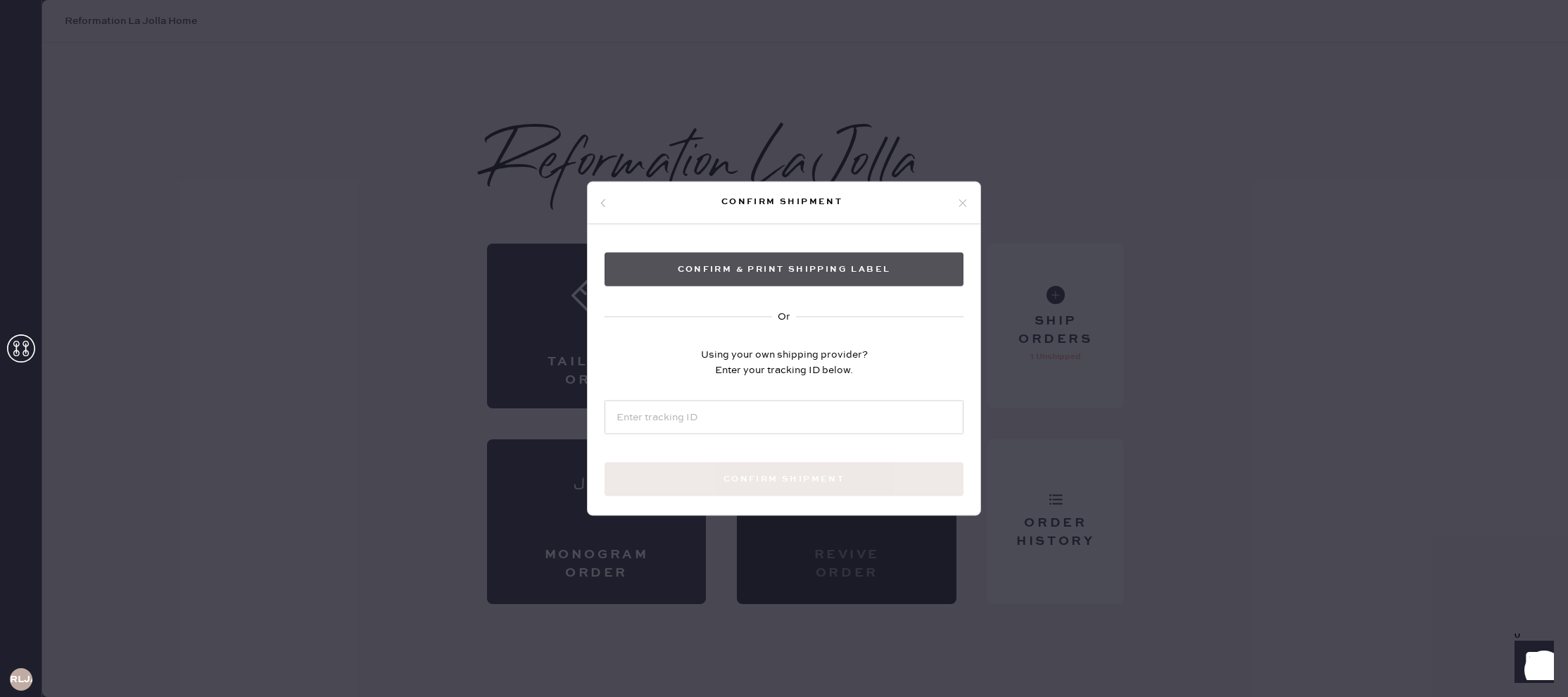
click at [898, 264] on button "Confirm & Print shipping label" at bounding box center [783, 269] width 359 height 34
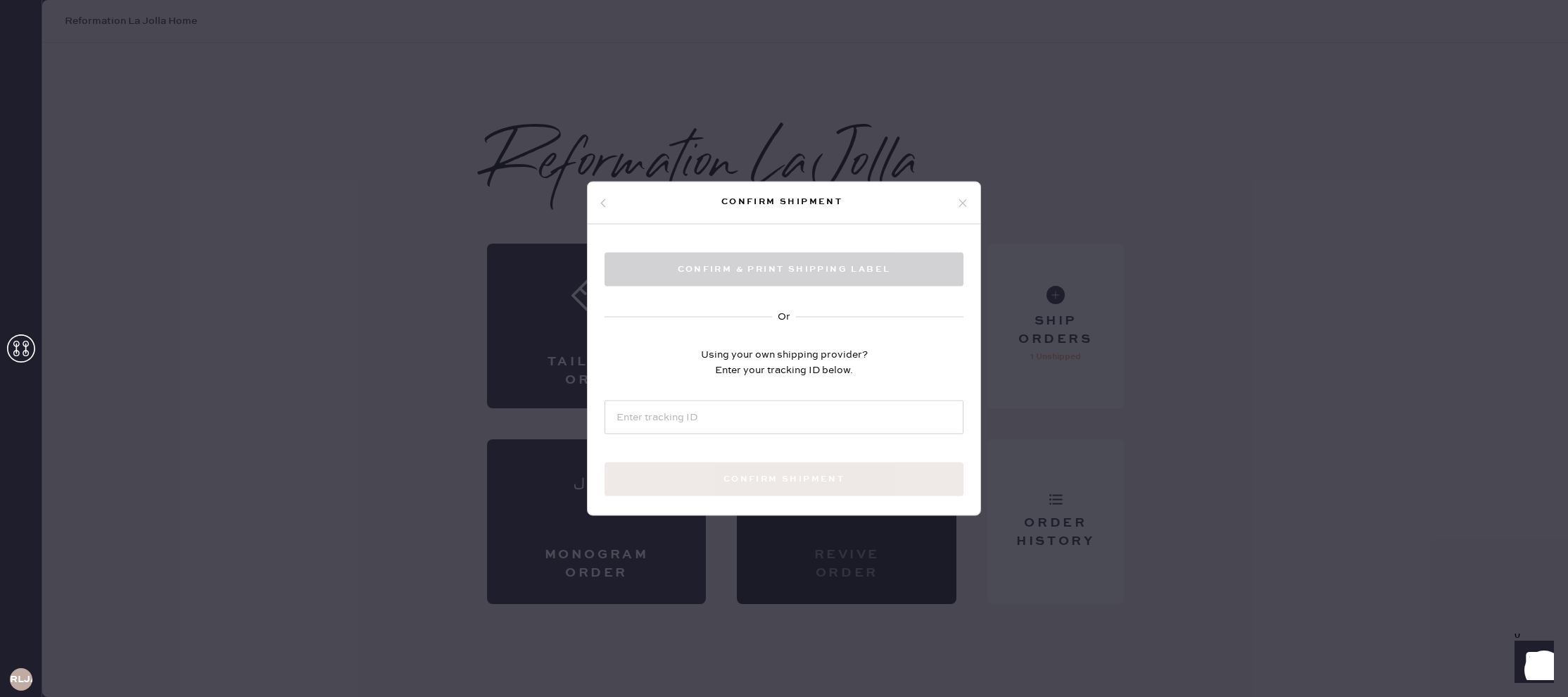
click at [962, 201] on use at bounding box center [963, 203] width 8 height 8
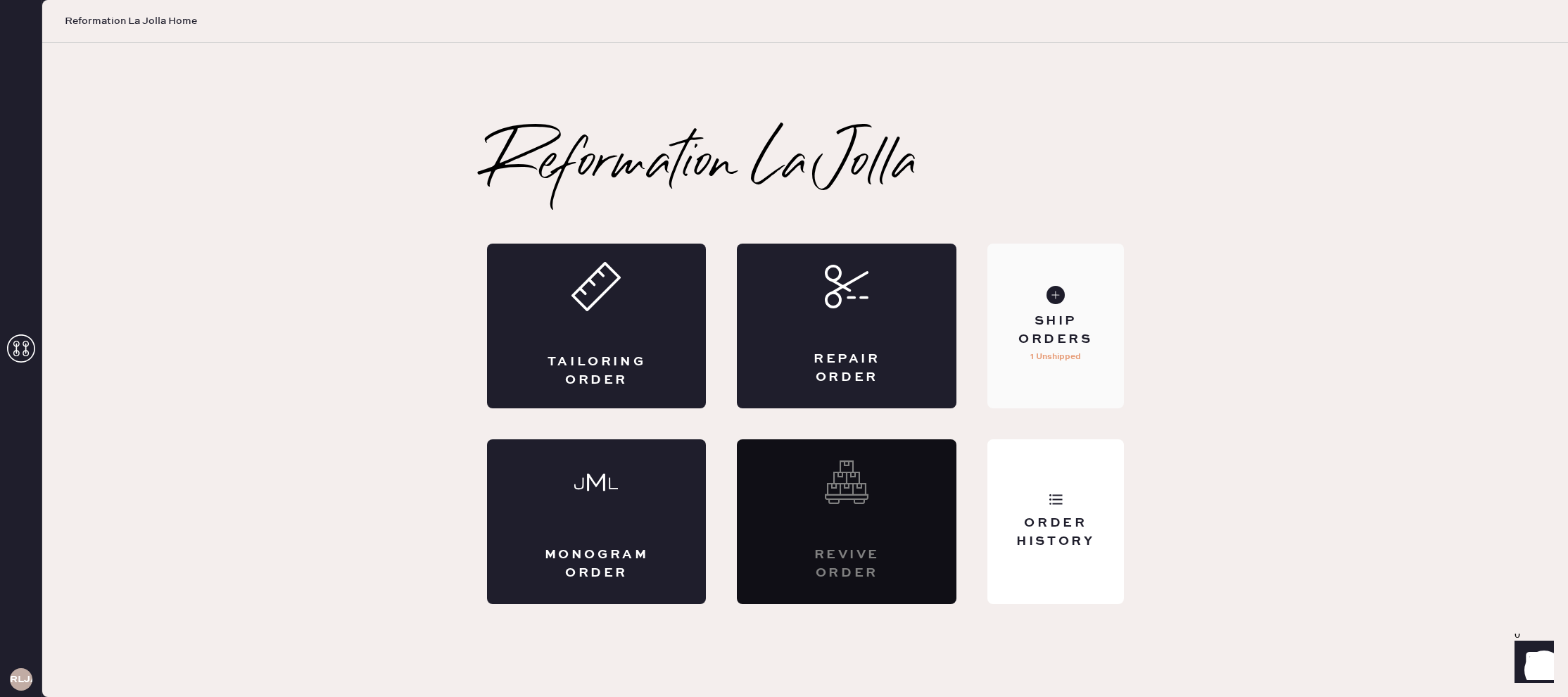
click at [1058, 306] on div "Ship Orders 1 Unshipped" at bounding box center [1055, 326] width 136 height 165
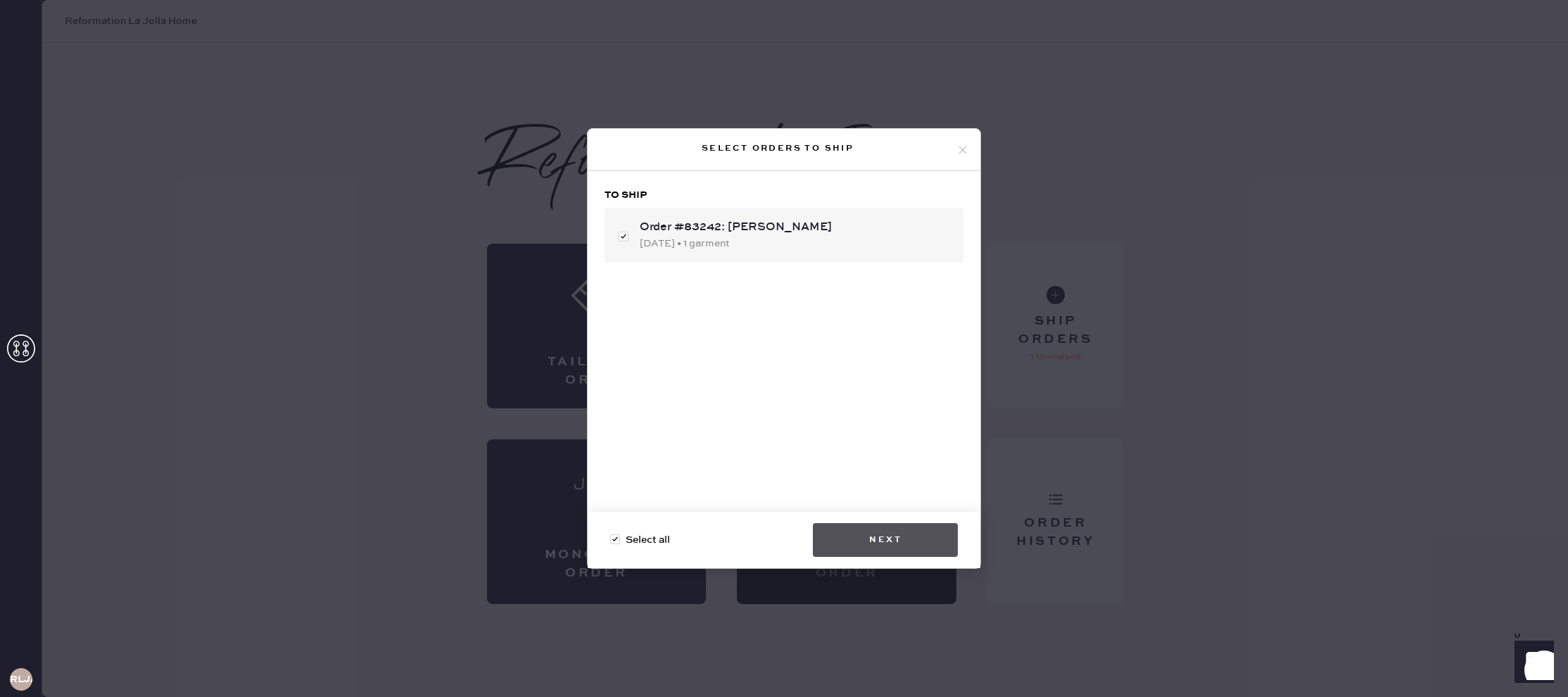
click at [873, 543] on button "Next" at bounding box center [884, 540] width 145 height 34
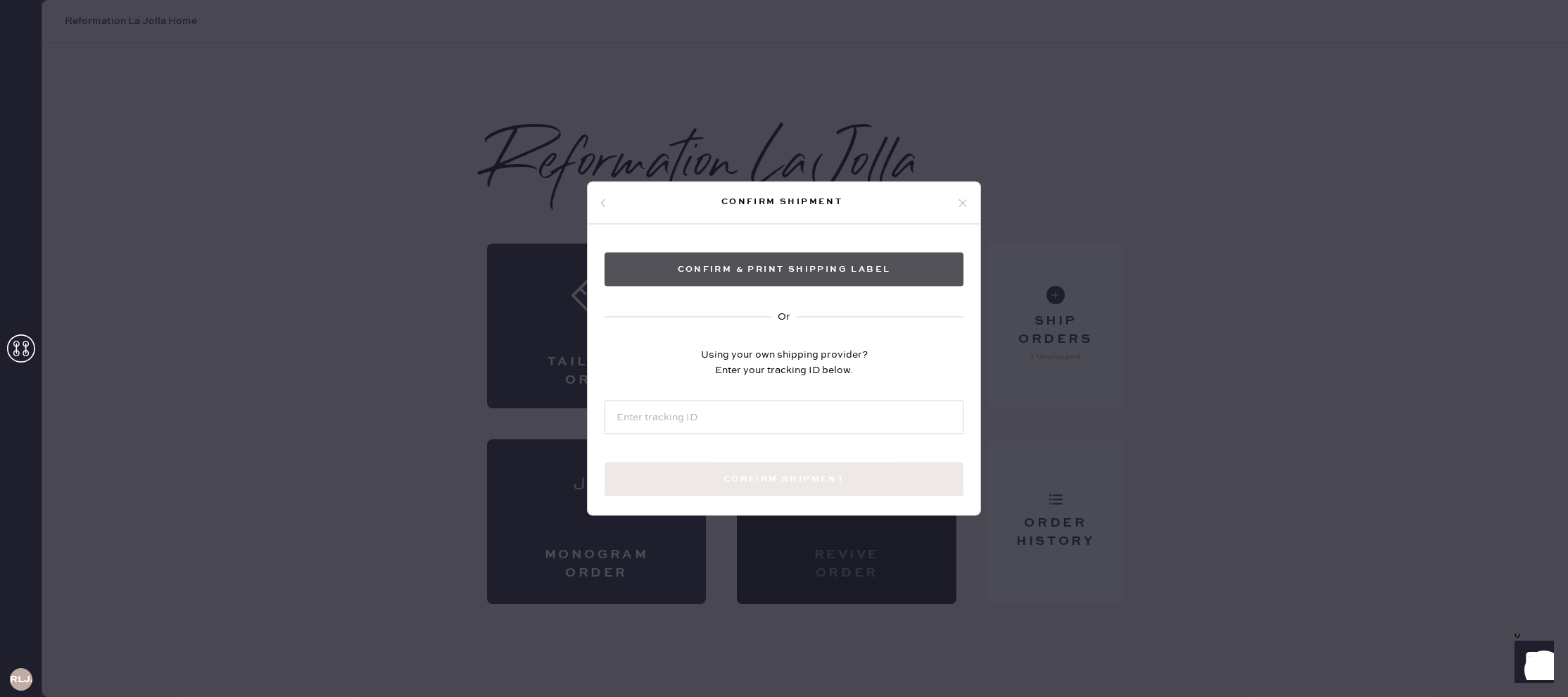
click at [910, 272] on button "Confirm & Print shipping label" at bounding box center [783, 269] width 359 height 34
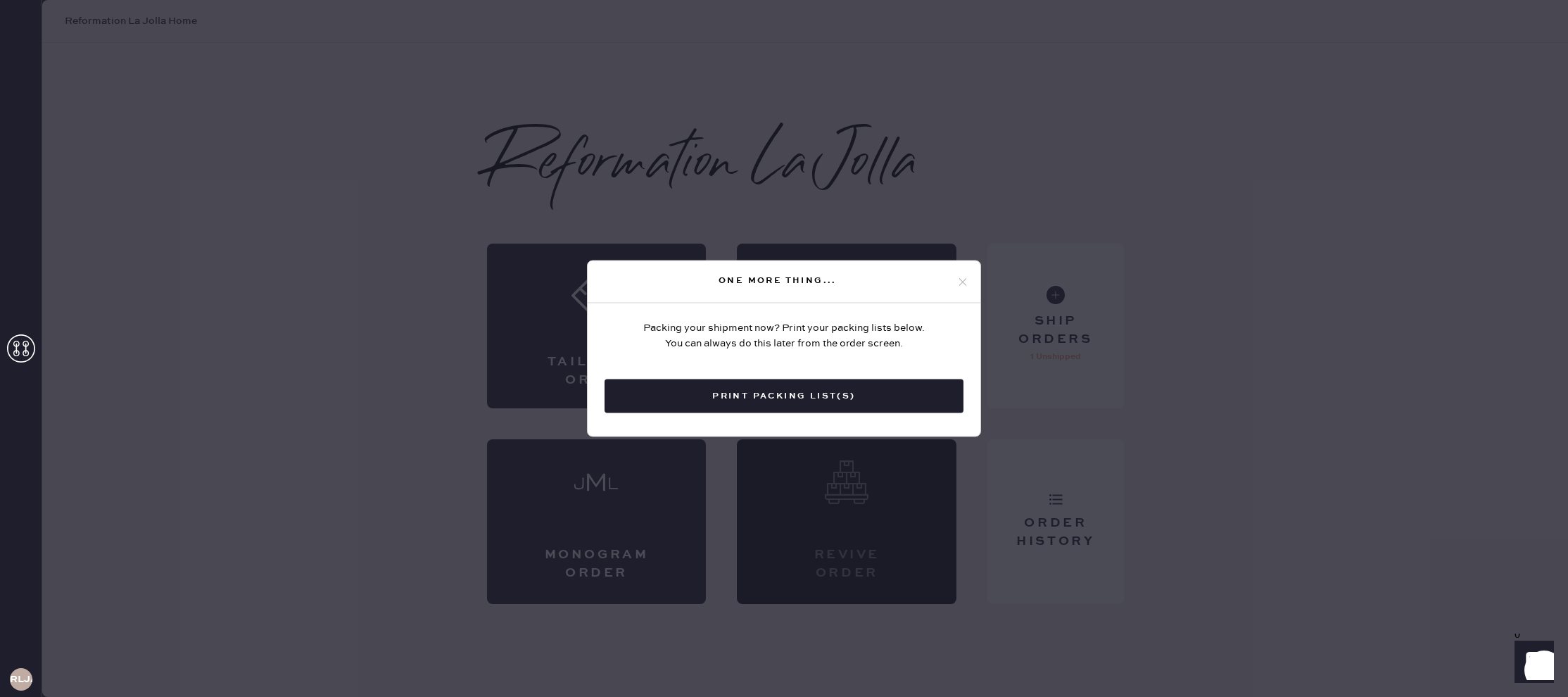
drag, startPoint x: 863, startPoint y: 391, endPoint x: 887, endPoint y: 385, distance: 24.7
click at [864, 391] on button "Print Packing List(s)" at bounding box center [783, 396] width 359 height 34
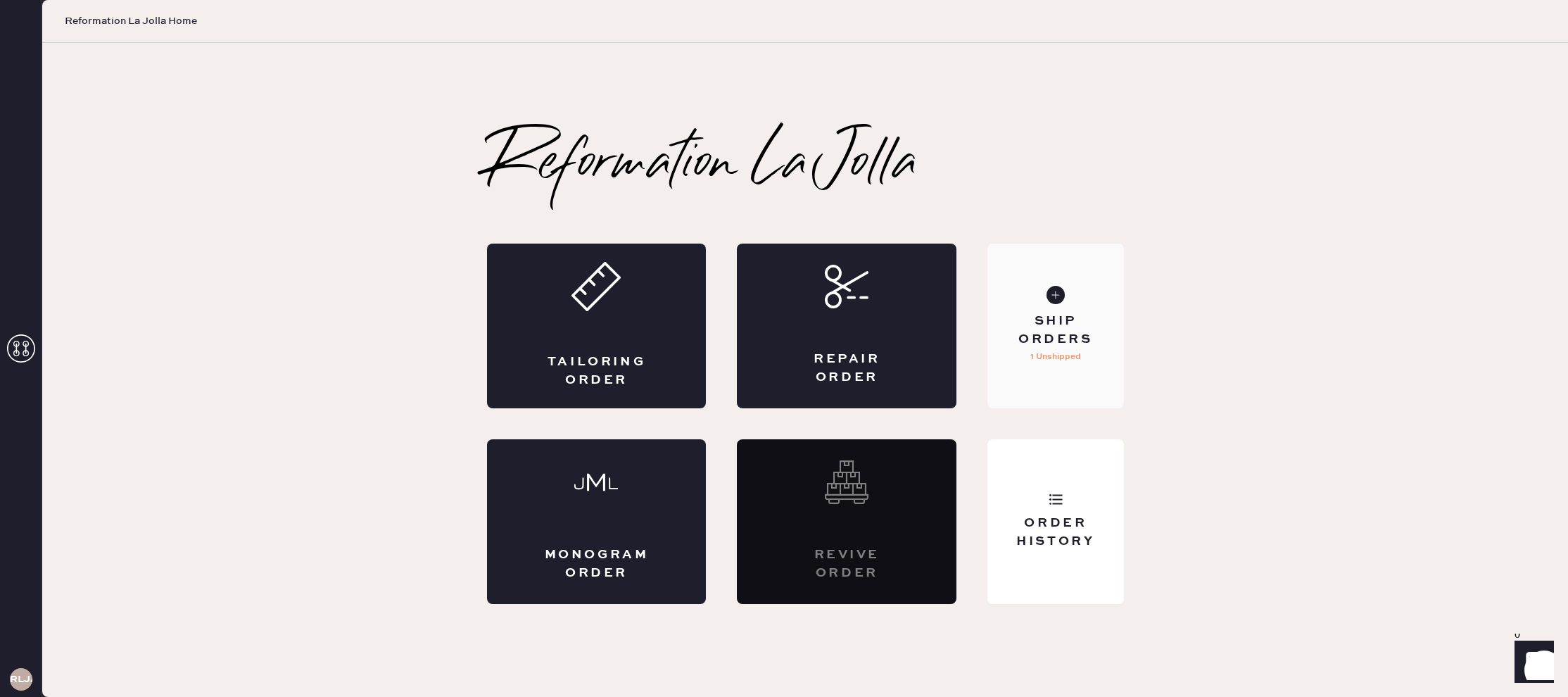
click at [1067, 322] on div "Ship Orders" at bounding box center [1056, 330] width 114 height 35
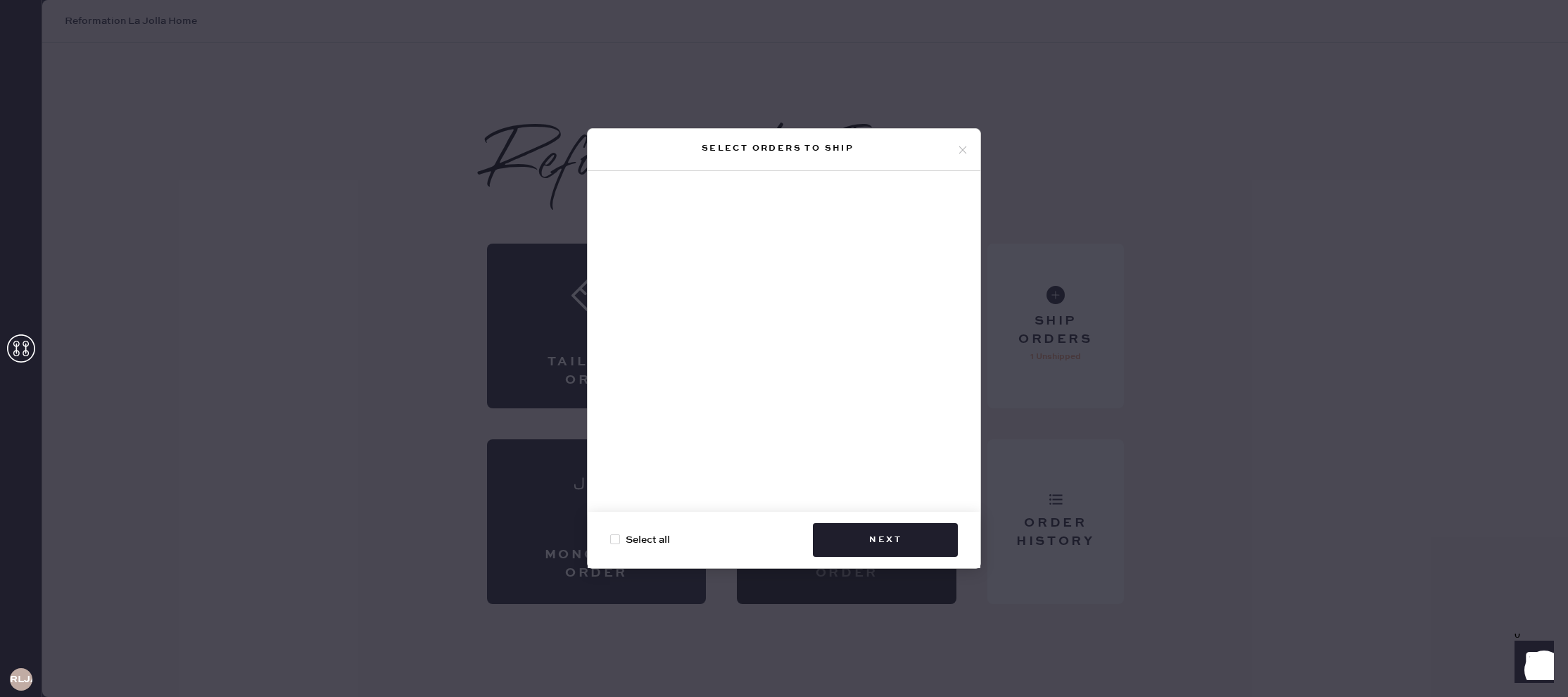
click at [964, 150] on icon at bounding box center [962, 149] width 12 height 12
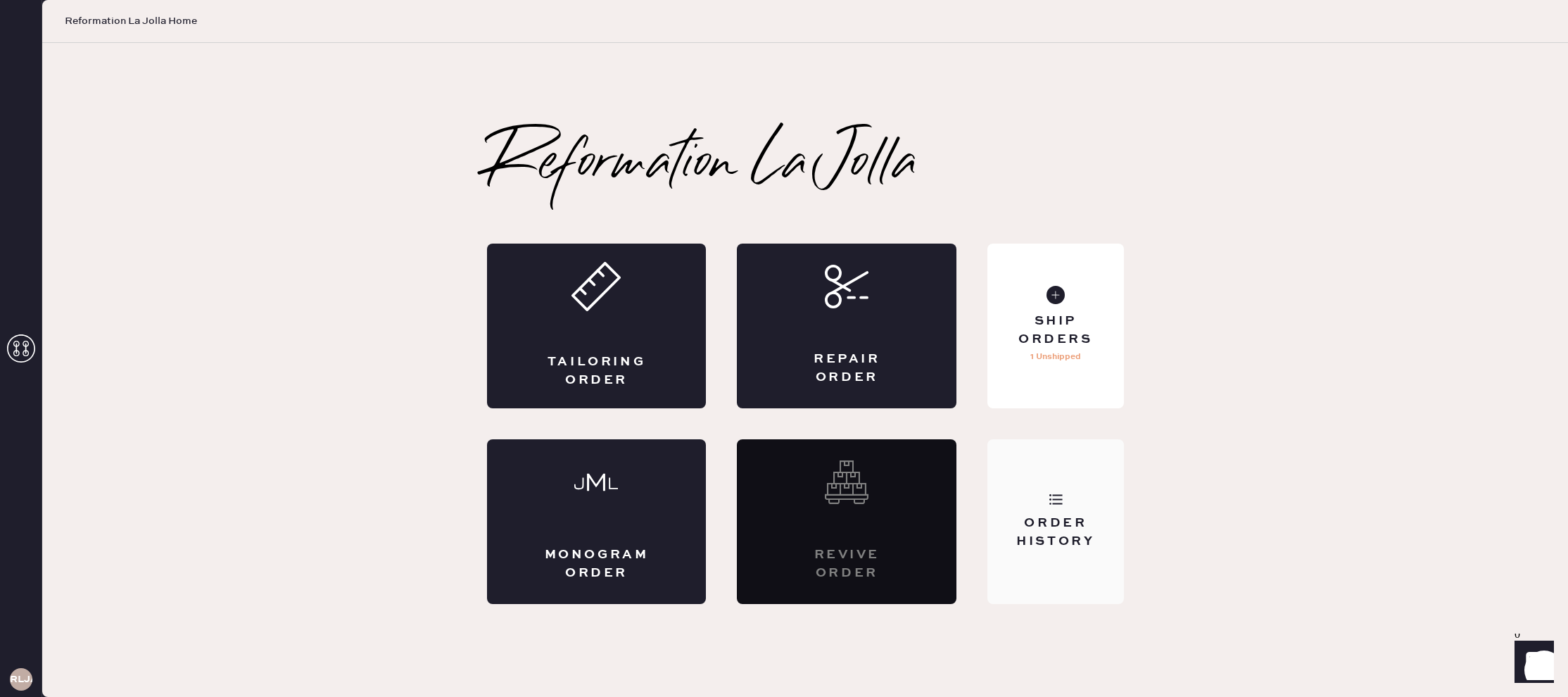
click at [1051, 496] on icon at bounding box center [1055, 499] width 14 height 14
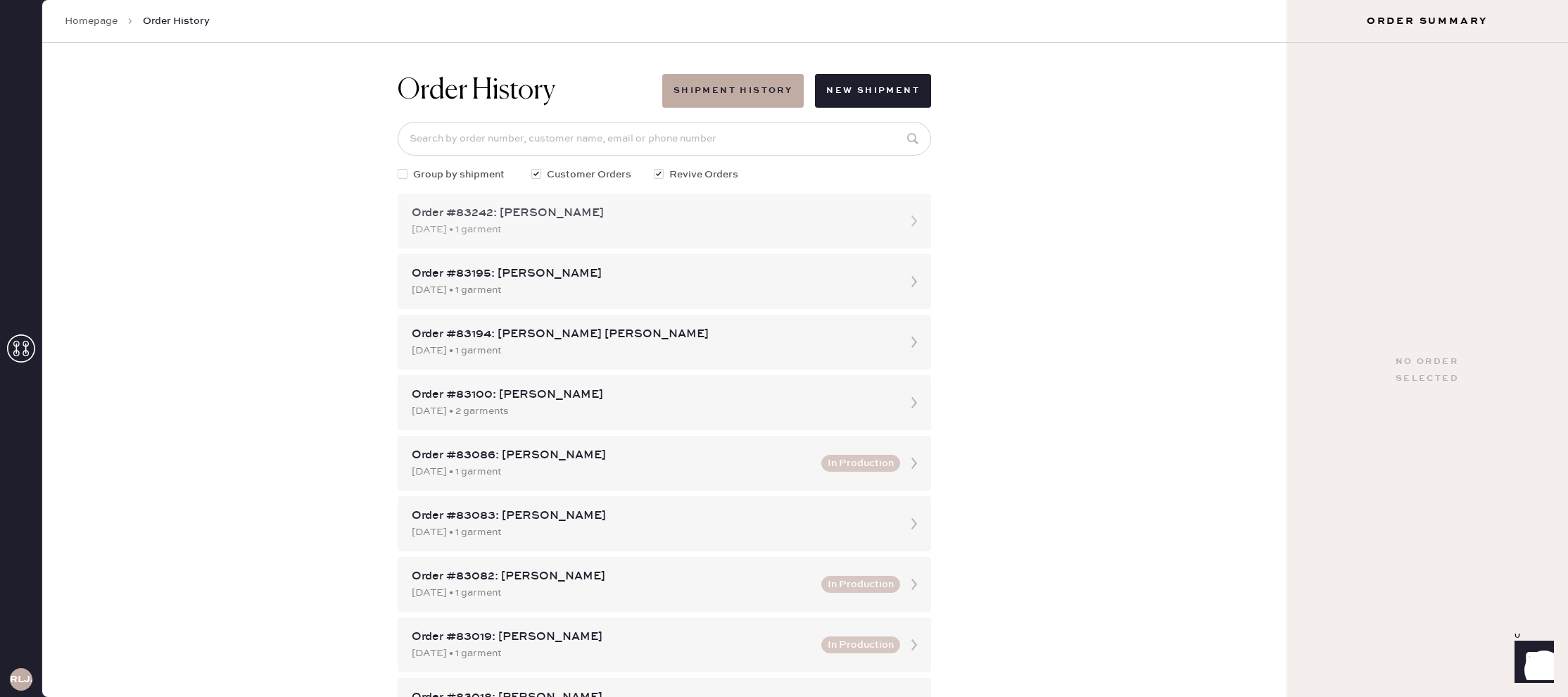
click at [622, 227] on div "[DATE] • 1 garment" at bounding box center [651, 229] width 480 height 15
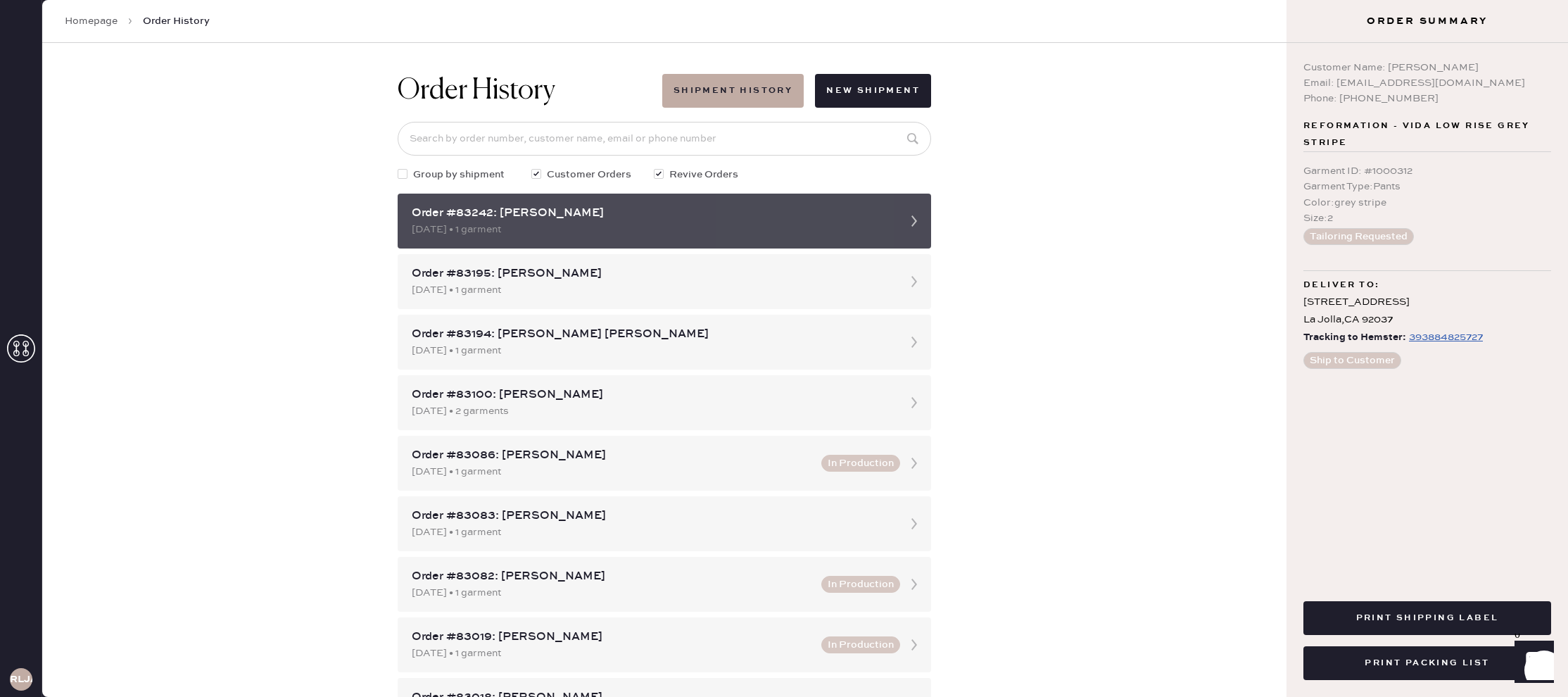
click at [625, 226] on div "[DATE] • 1 garment" at bounding box center [651, 229] width 480 height 15
click at [662, 222] on div "[DATE] • 1 garment" at bounding box center [651, 229] width 480 height 15
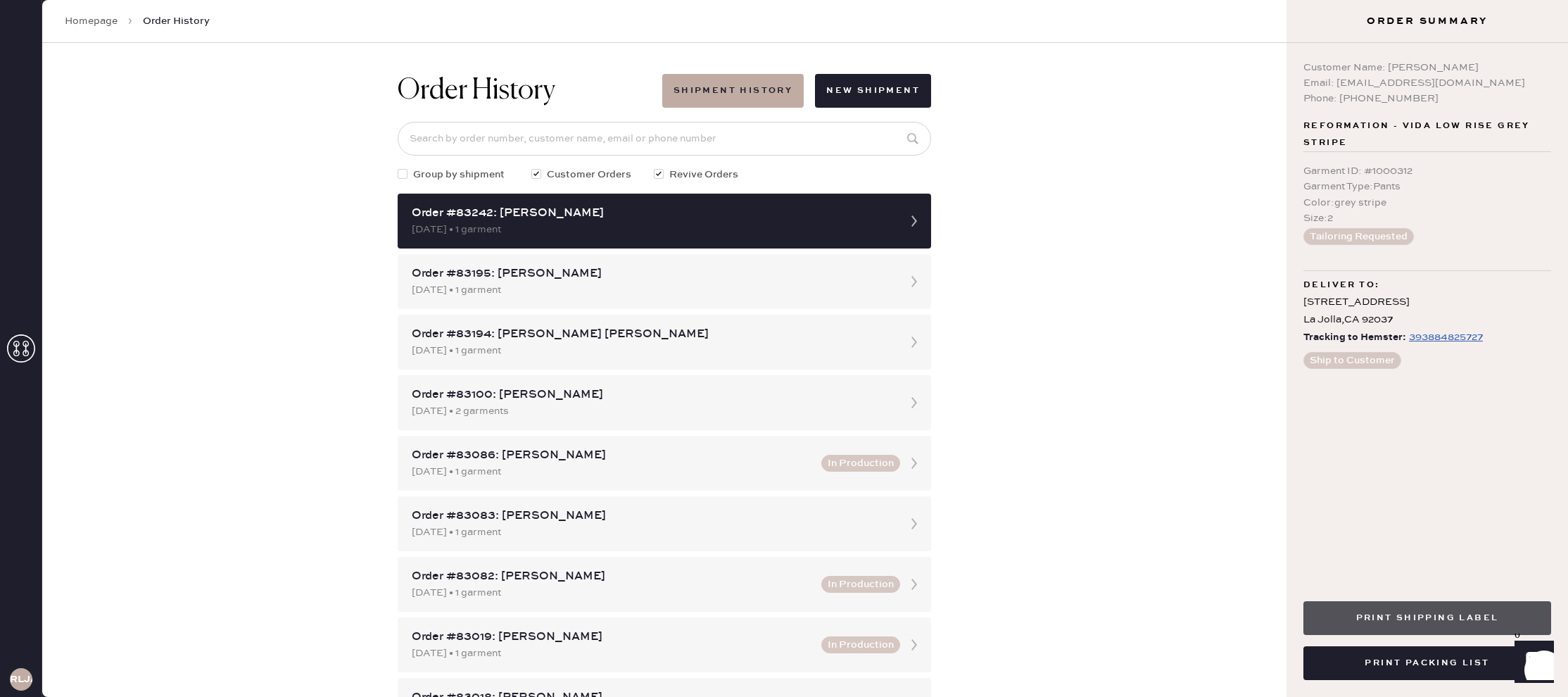
click at [1464, 623] on button "Print Shipping Label" at bounding box center [1427, 618] width 248 height 34
